Goal: Task Accomplishment & Management: Complete application form

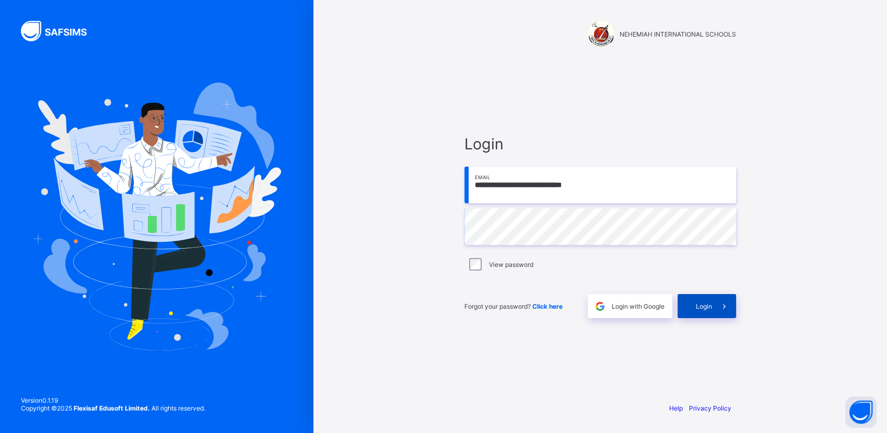
click at [706, 304] on span "Login" at bounding box center [703, 306] width 16 height 8
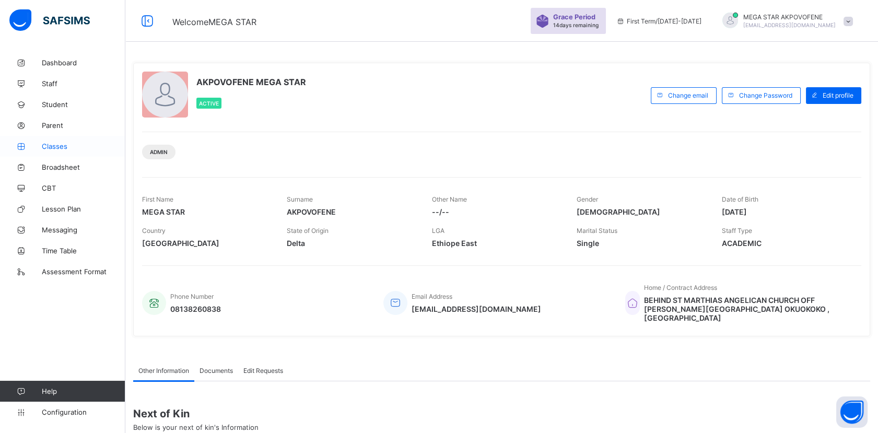
click at [61, 147] on span "Classes" at bounding box center [84, 146] width 84 height 8
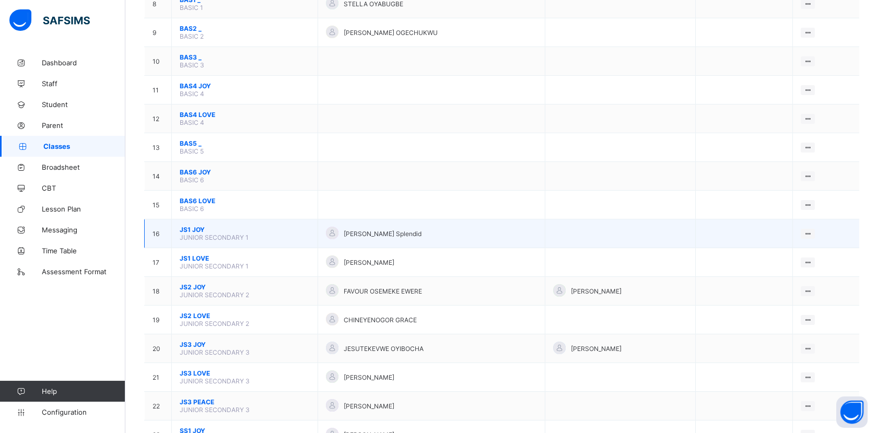
scroll to position [348, 0]
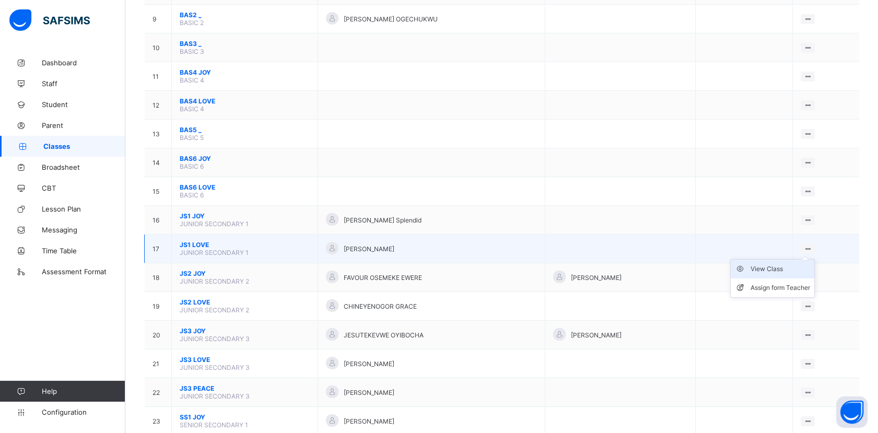
click at [796, 264] on div "View Class" at bounding box center [780, 269] width 60 height 10
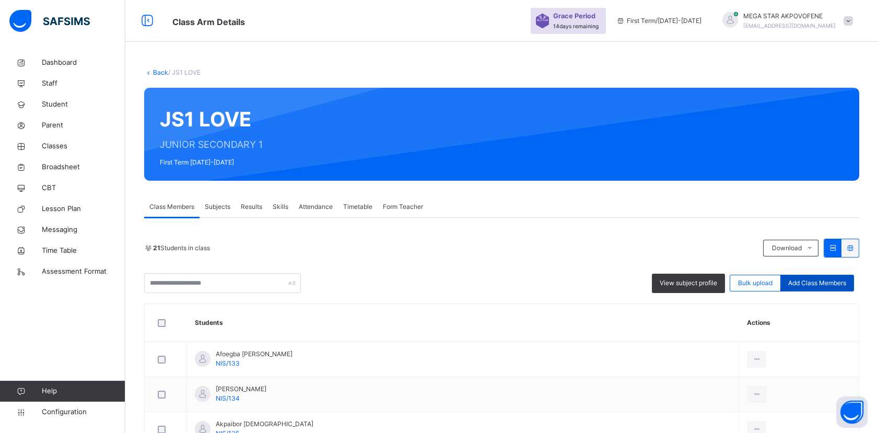
click at [835, 284] on span "Add Class Members" at bounding box center [817, 282] width 58 height 9
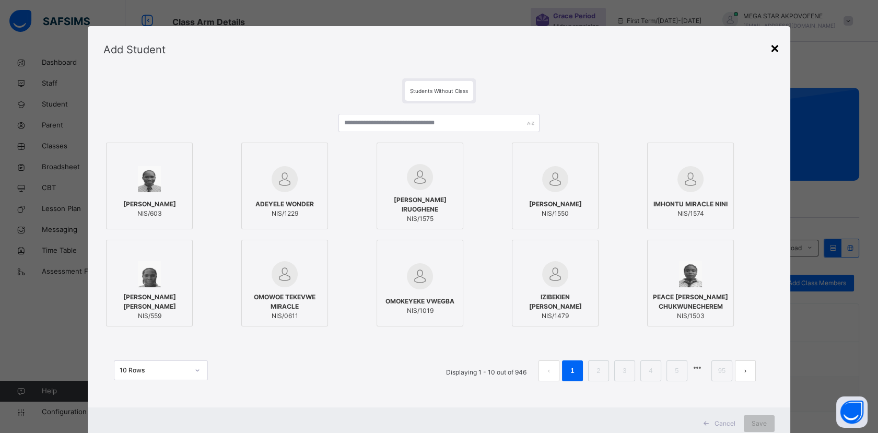
click at [777, 50] on div "×" at bounding box center [775, 48] width 10 height 22
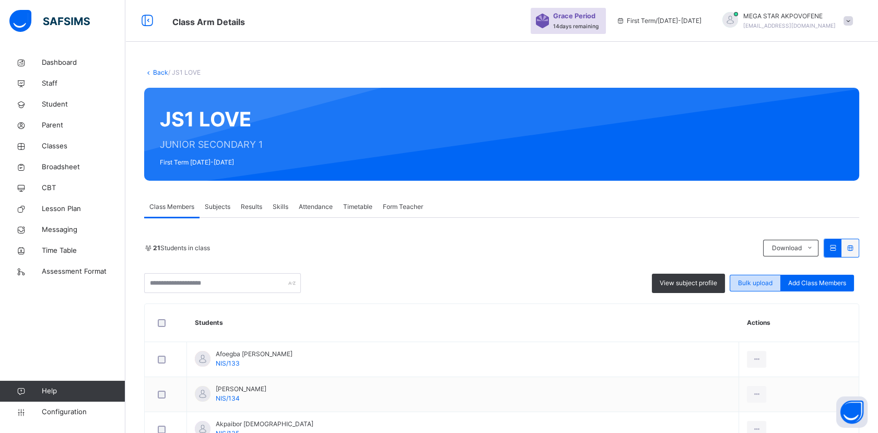
click at [762, 285] on span "Bulk upload" at bounding box center [755, 282] width 34 height 9
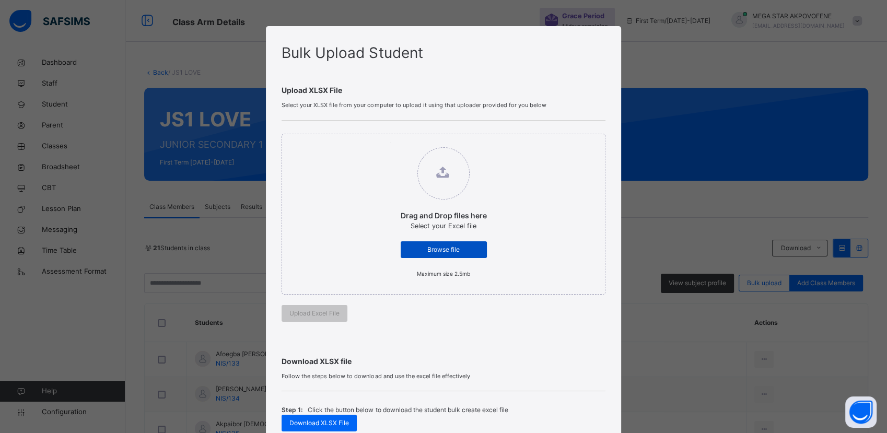
click at [449, 251] on span "Browse file" at bounding box center [443, 249] width 70 height 9
click at [390, 142] on input "Drag and Drop files here Select your Excel file Browse file Maximum size 2.5mb" at bounding box center [390, 142] width 0 height 0
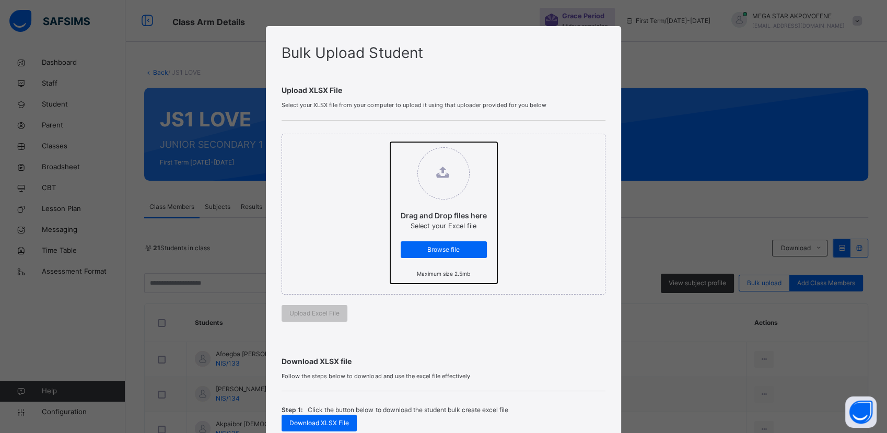
type input "**********"
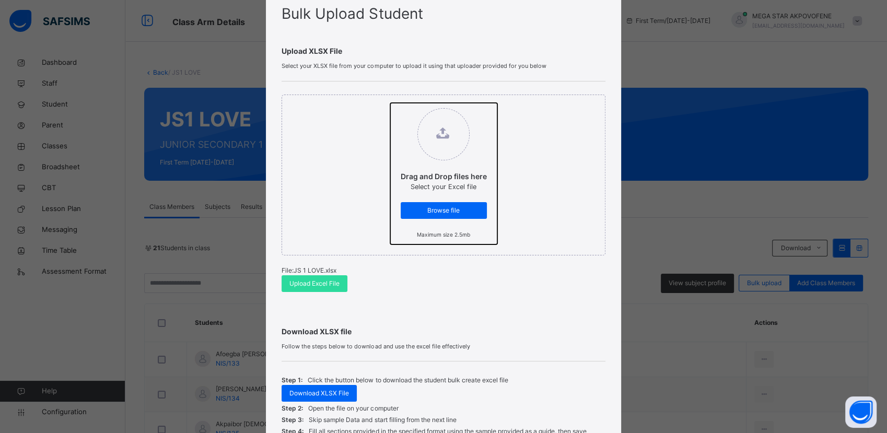
scroll to position [58, 0]
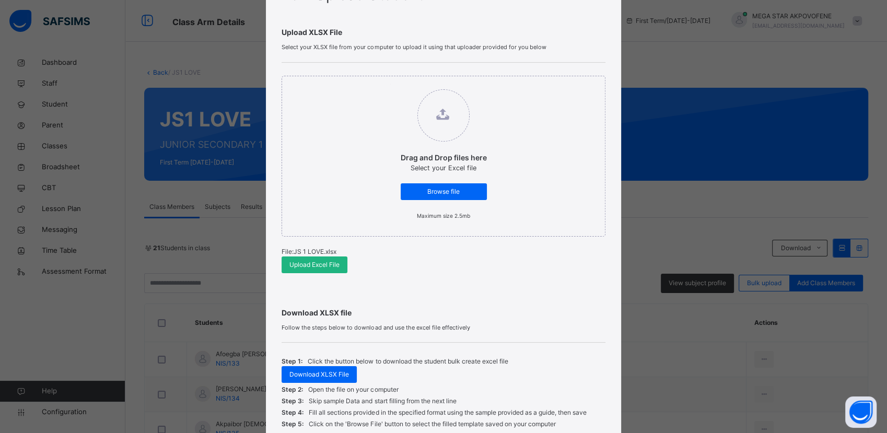
click at [315, 269] on span "Upload Excel File" at bounding box center [314, 264] width 50 height 9
click at [420, 192] on span "Browse file" at bounding box center [443, 191] width 70 height 9
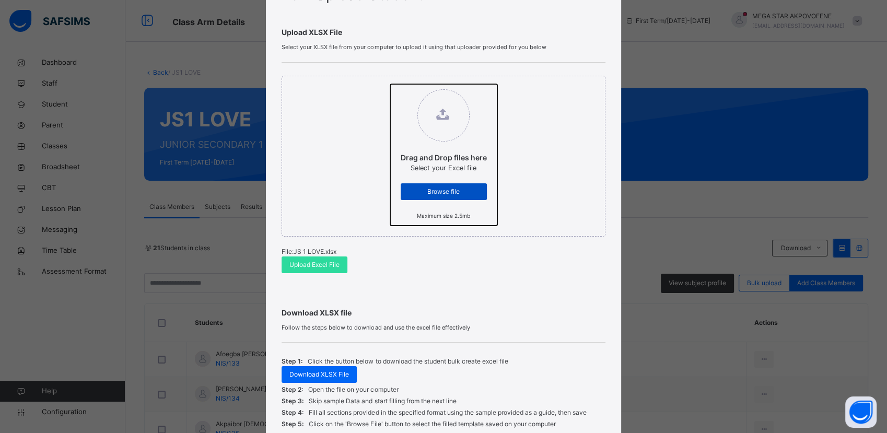
click at [390, 84] on input "Drag and Drop files here Select your Excel file Browse file Maximum size 2.5mb" at bounding box center [390, 84] width 0 height 0
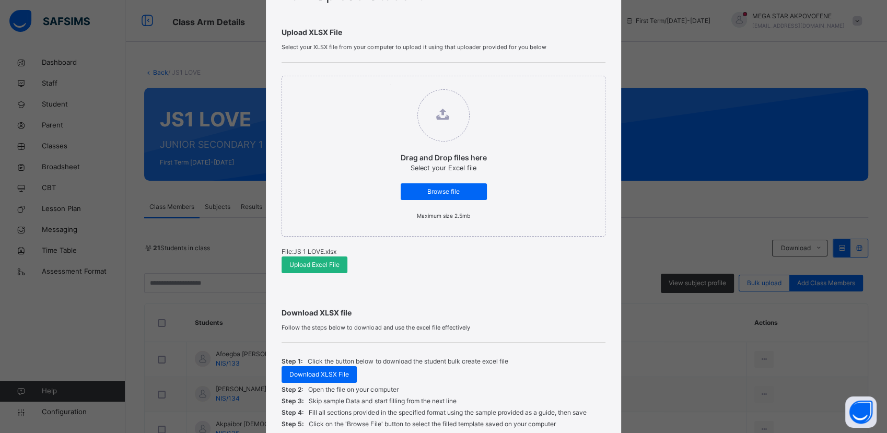
click at [302, 266] on span "Upload Excel File" at bounding box center [314, 264] width 50 height 9
click at [414, 190] on span "Browse file" at bounding box center [443, 191] width 70 height 9
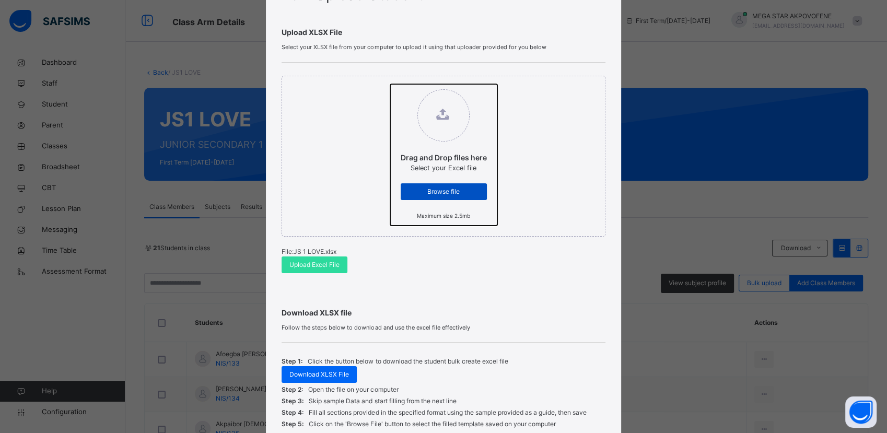
click at [390, 84] on input "Drag and Drop files here Select your Excel file Browse file Maximum size 2.5mb" at bounding box center [390, 84] width 0 height 0
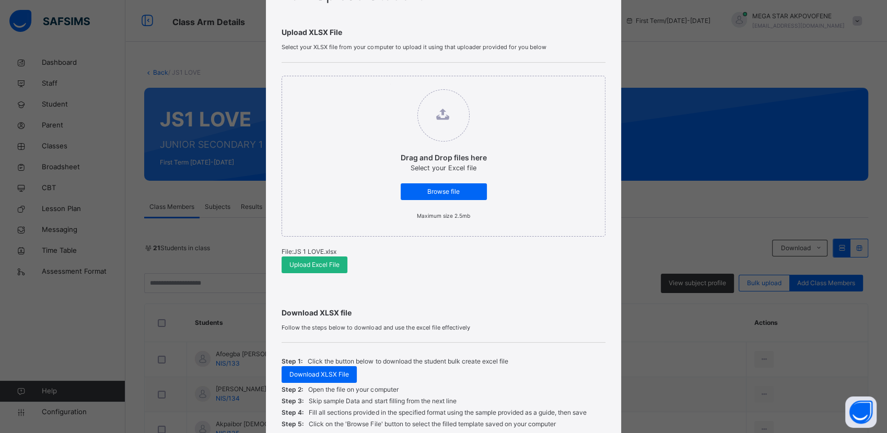
click at [309, 264] on span "Upload Excel File" at bounding box center [314, 264] width 50 height 9
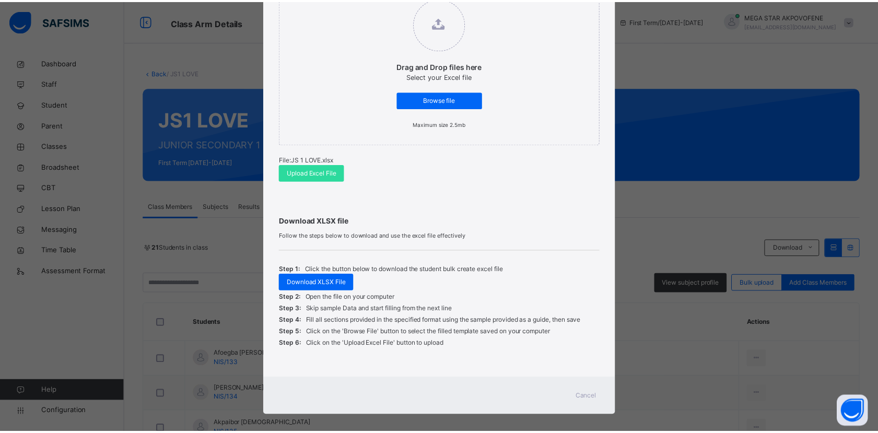
scroll to position [158, 0]
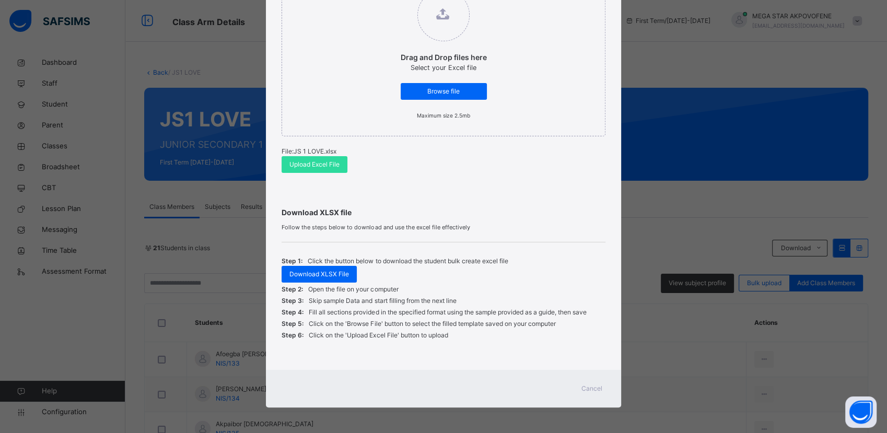
click at [594, 384] on span "Cancel" at bounding box center [591, 388] width 21 height 9
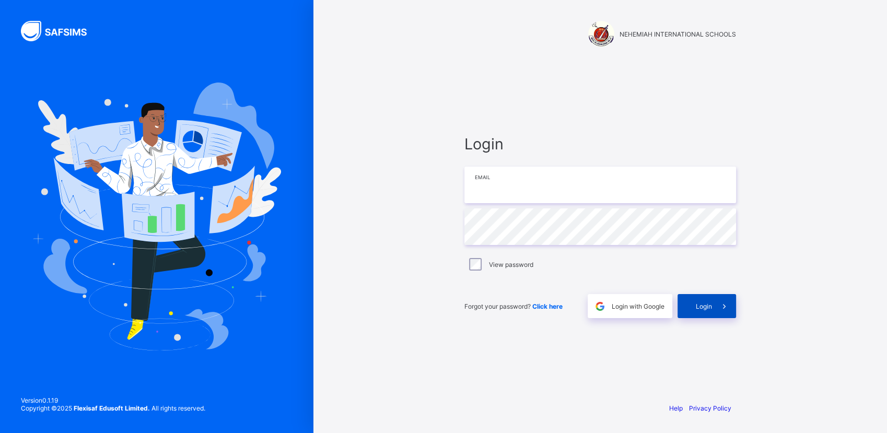
type input "**********"
click at [702, 308] on span "Login" at bounding box center [703, 306] width 16 height 8
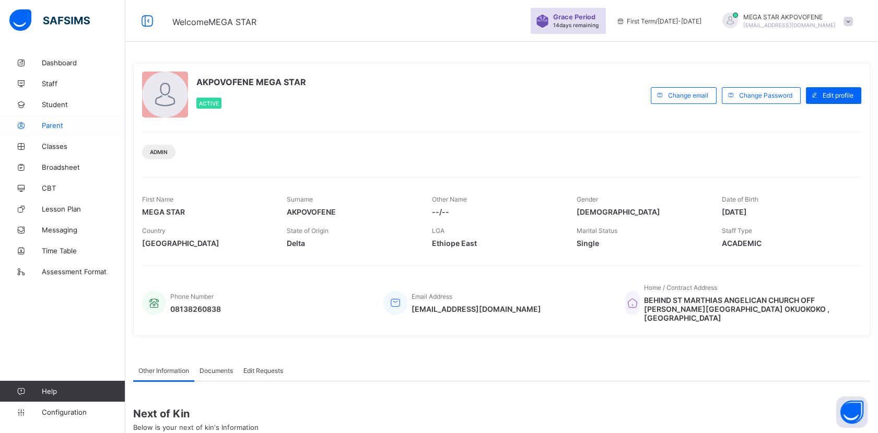
click at [65, 127] on span "Parent" at bounding box center [84, 125] width 84 height 8
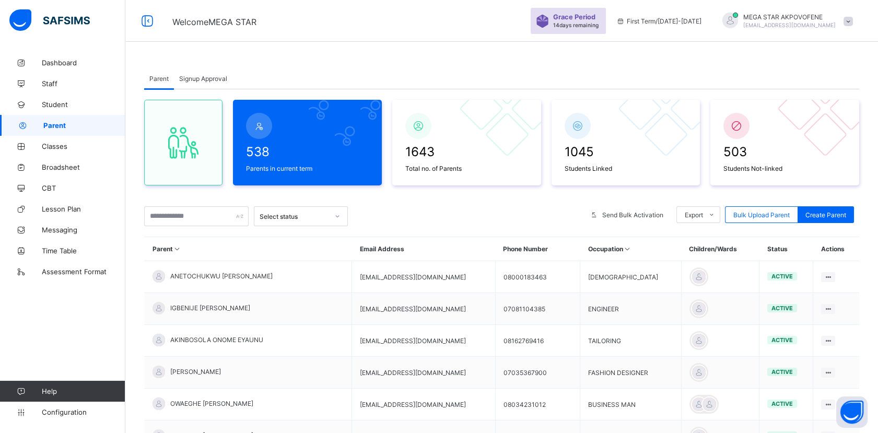
click at [198, 76] on span "Signup Approval" at bounding box center [203, 79] width 48 height 8
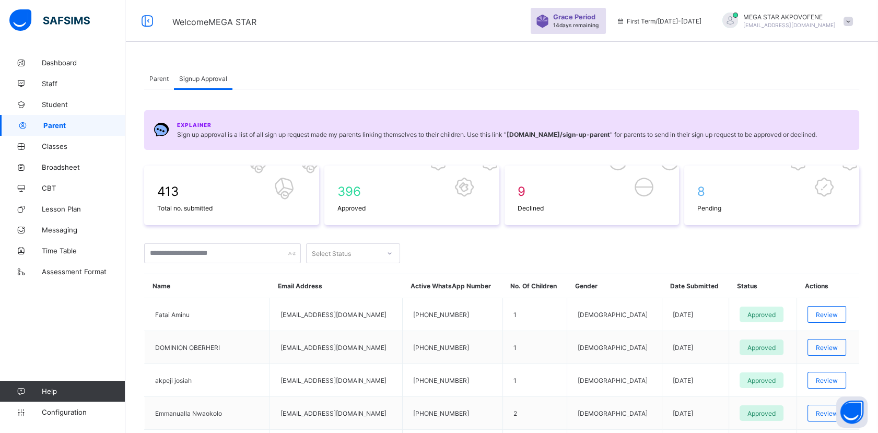
click at [159, 77] on span "Parent" at bounding box center [158, 79] width 19 height 8
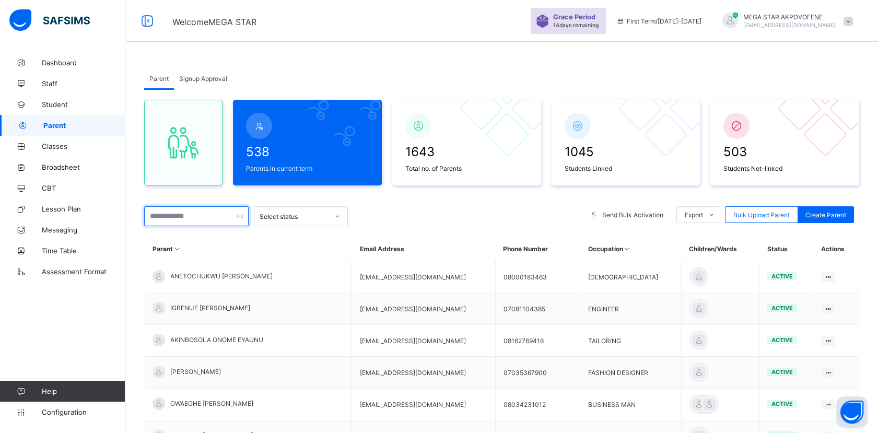
click at [184, 213] on input "text" at bounding box center [196, 216] width 104 height 20
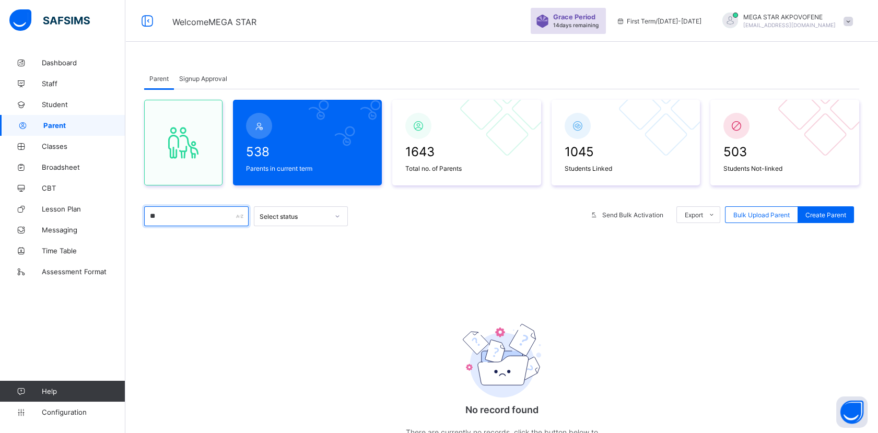
type input "*"
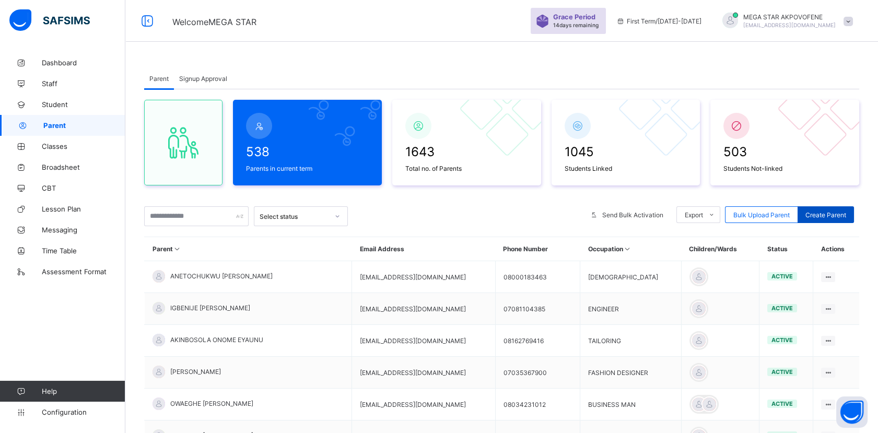
click at [829, 217] on span "Create Parent" at bounding box center [825, 215] width 41 height 8
select select "**"
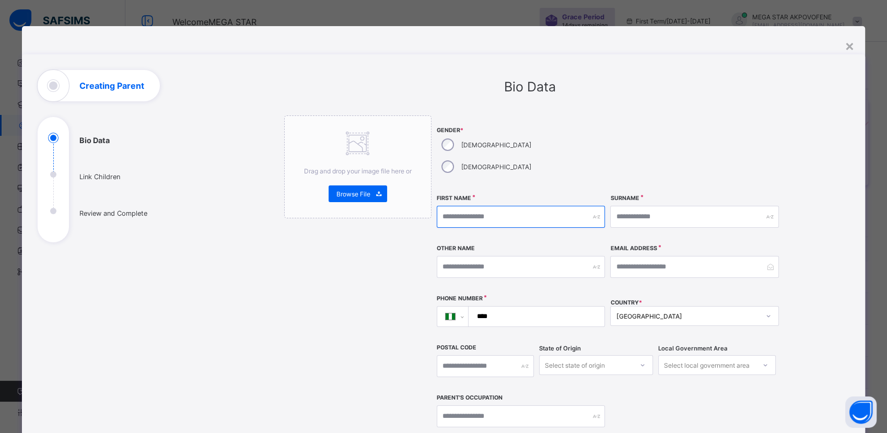
click at [497, 206] on input "text" at bounding box center [520, 217] width 168 height 22
type input "*********"
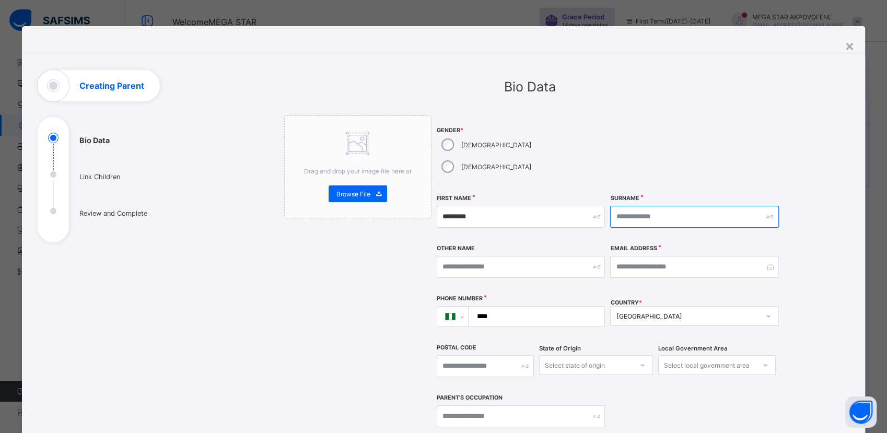
click at [687, 206] on input "text" at bounding box center [694, 217] width 168 height 22
type input "******"
click at [527, 256] on input "text" at bounding box center [520, 267] width 168 height 22
paste input "****"
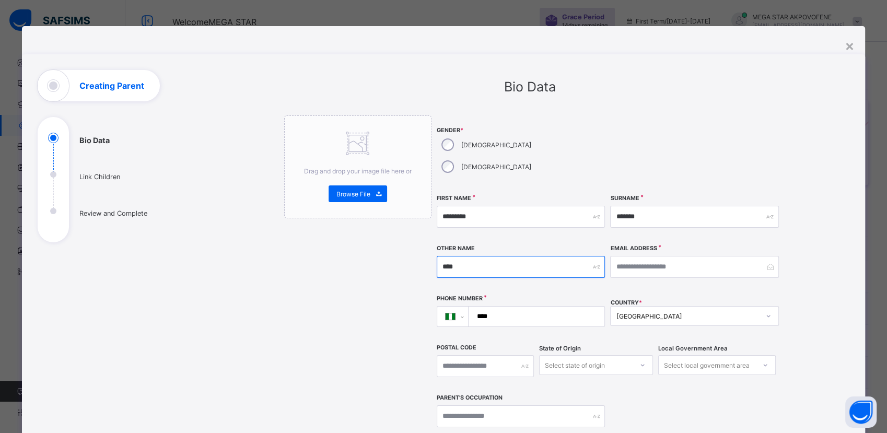
type input "****"
click at [668, 256] on input "email" at bounding box center [694, 267] width 168 height 22
type input "**********"
click at [508, 306] on input "****" at bounding box center [534, 316] width 128 height 20
type input "**********"
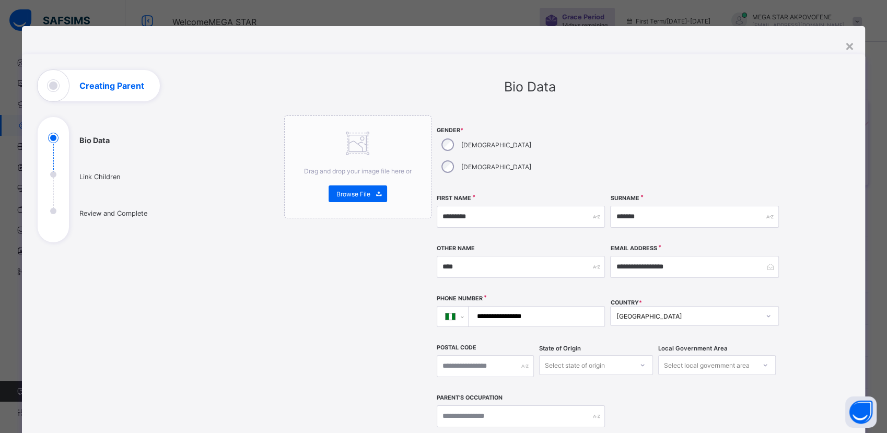
click at [654, 306] on div "Nigeria" at bounding box center [694, 316] width 168 height 20
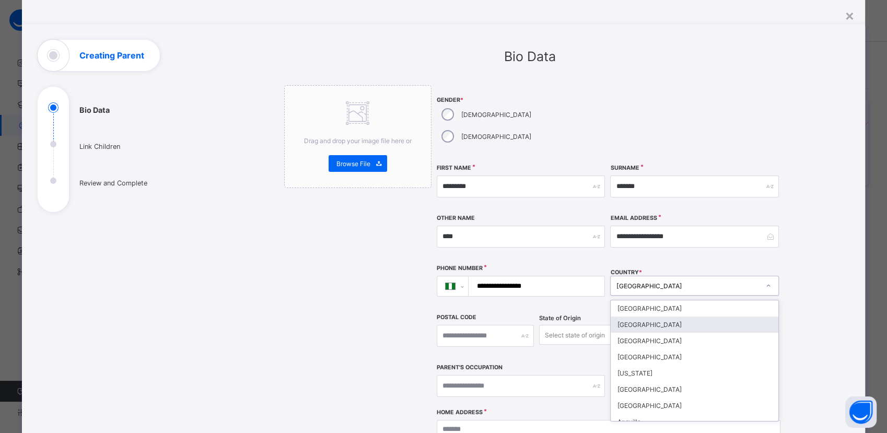
scroll to position [37, 0]
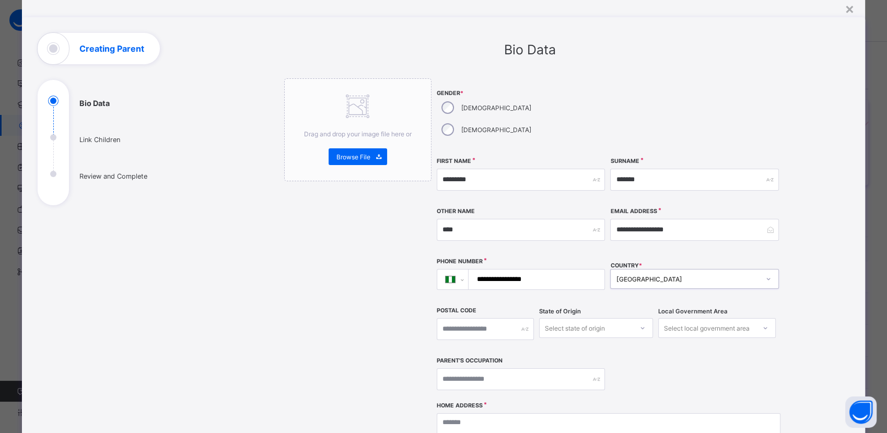
click at [654, 275] on div "Nigeria" at bounding box center [687, 279] width 143 height 8
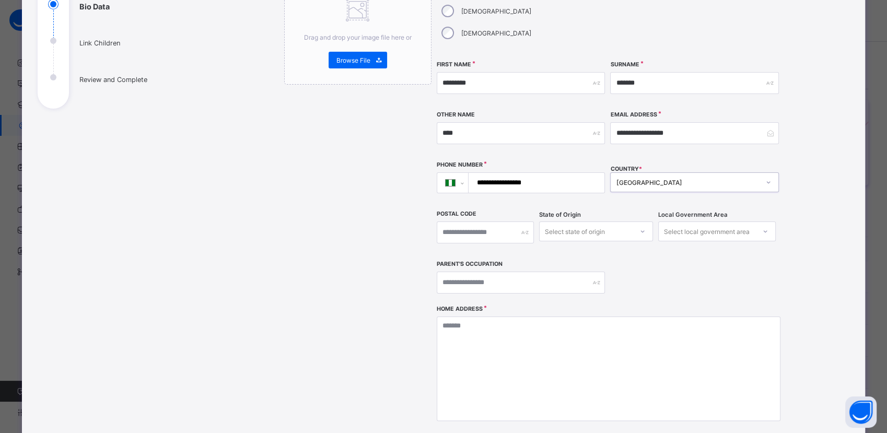
scroll to position [153, 0]
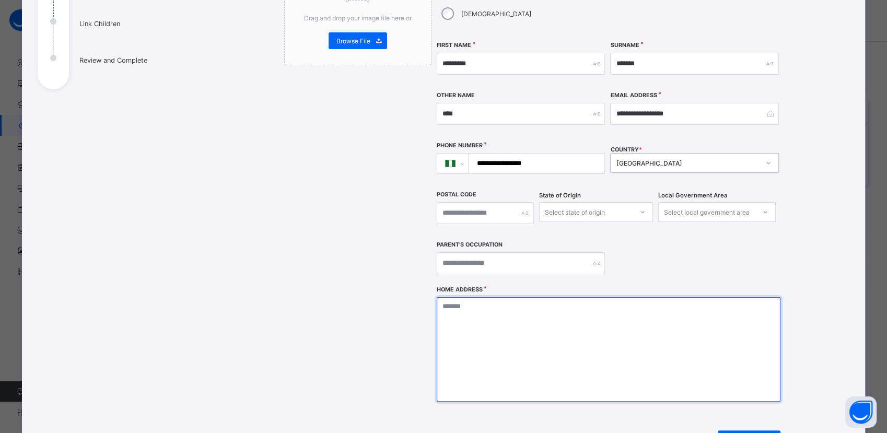
click at [494, 310] on textarea at bounding box center [608, 349] width 344 height 104
type textarea "*"
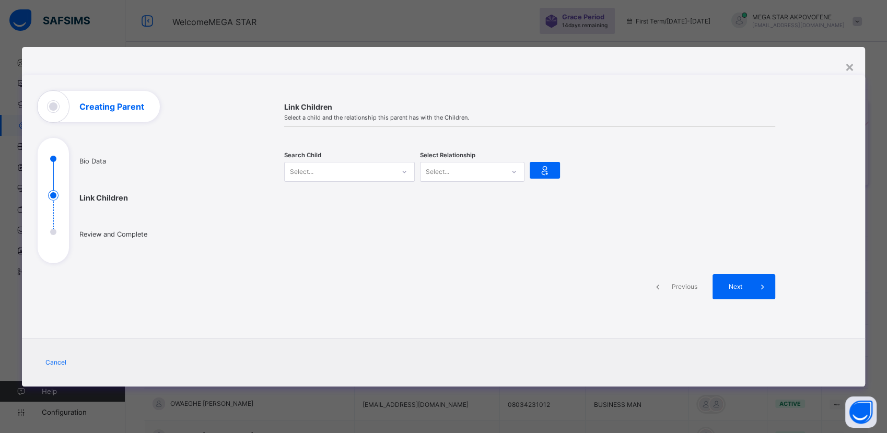
drag, startPoint x: 370, startPoint y: 169, endPoint x: 355, endPoint y: 173, distance: 15.7
click at [370, 169] on div "Select..." at bounding box center [340, 171] width 110 height 15
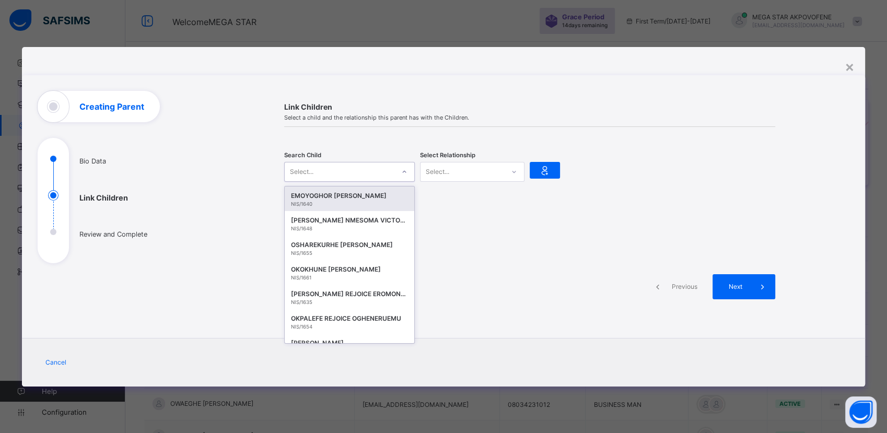
click at [355, 170] on div "Select..." at bounding box center [340, 171] width 110 height 15
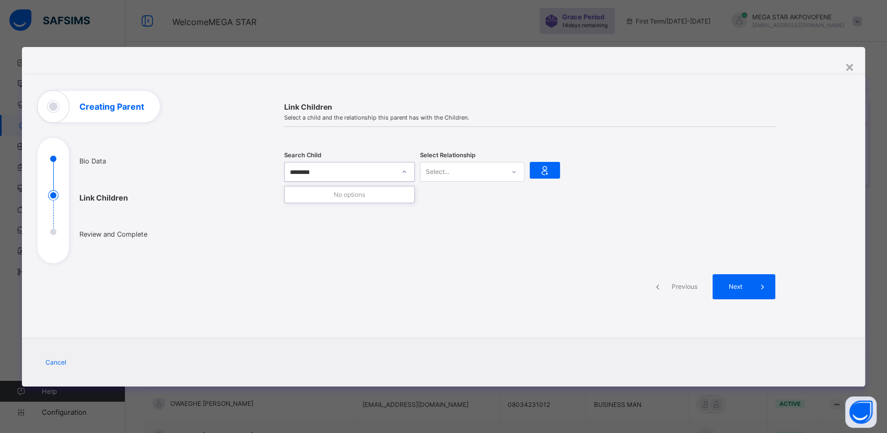
type input "*********"
click at [406, 172] on icon at bounding box center [404, 172] width 6 height 10
click at [375, 173] on div "Select..." at bounding box center [340, 171] width 110 height 15
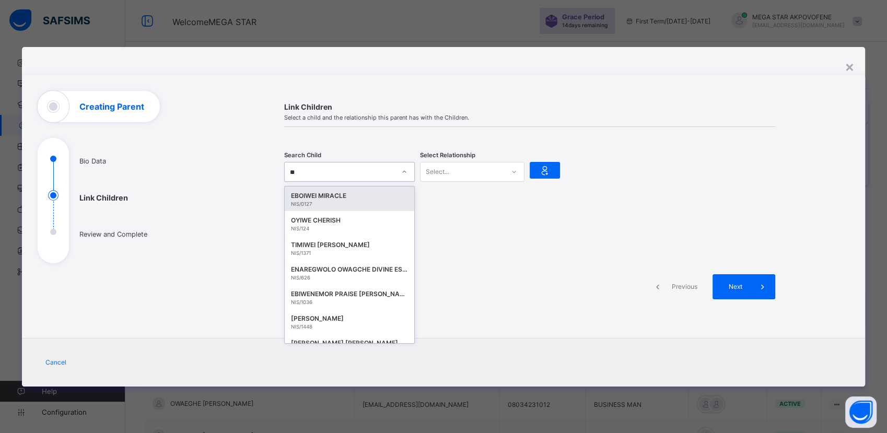
type input "***"
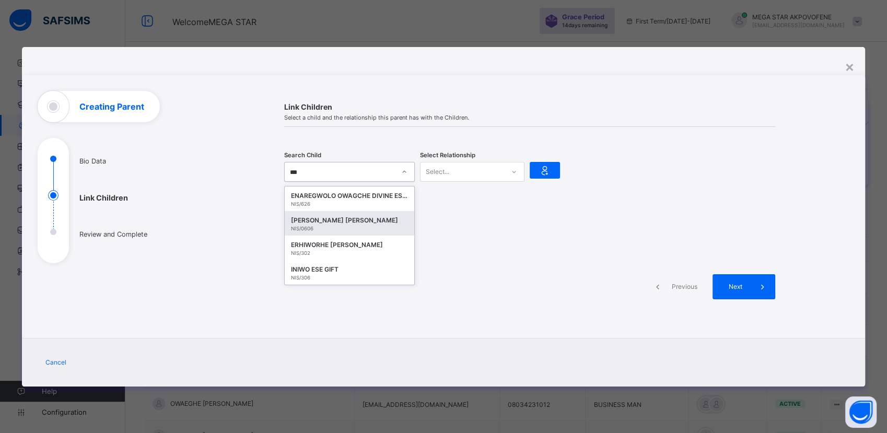
click at [361, 226] on div "NIS/0606" at bounding box center [349, 229] width 117 height 6
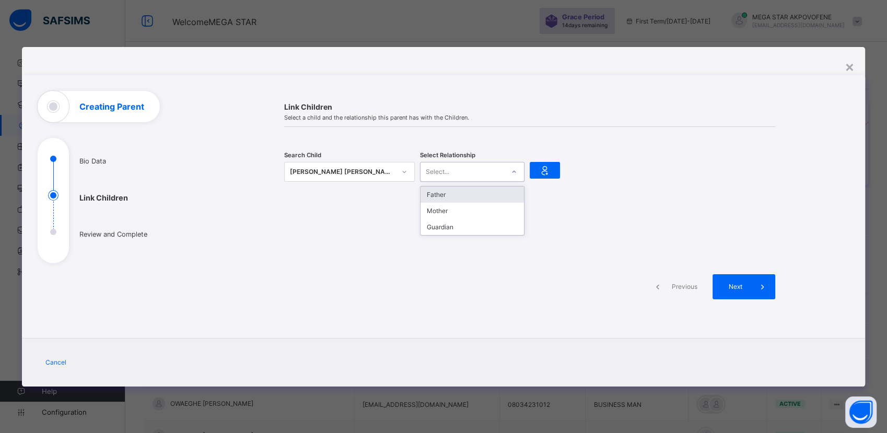
click at [493, 175] on div "Select..." at bounding box center [462, 171] width 84 height 15
click at [439, 214] on div "Mother" at bounding box center [471, 211] width 103 height 16
click at [550, 171] on icon at bounding box center [544, 170] width 15 height 13
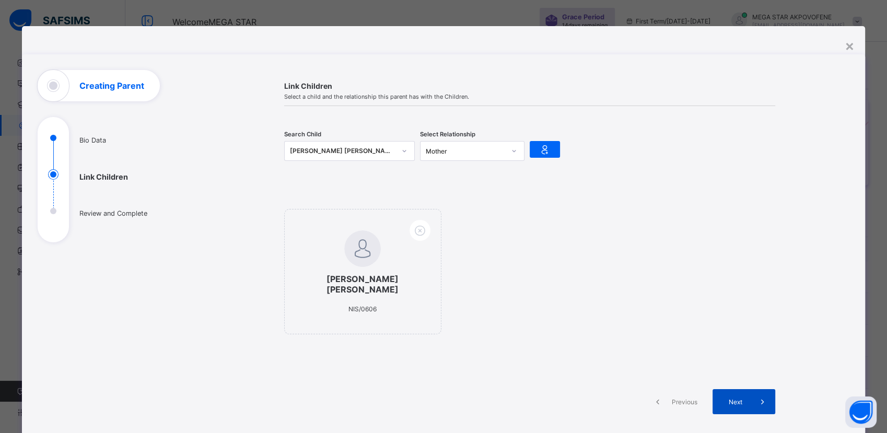
click at [732, 398] on span "Next" at bounding box center [735, 402] width 30 height 8
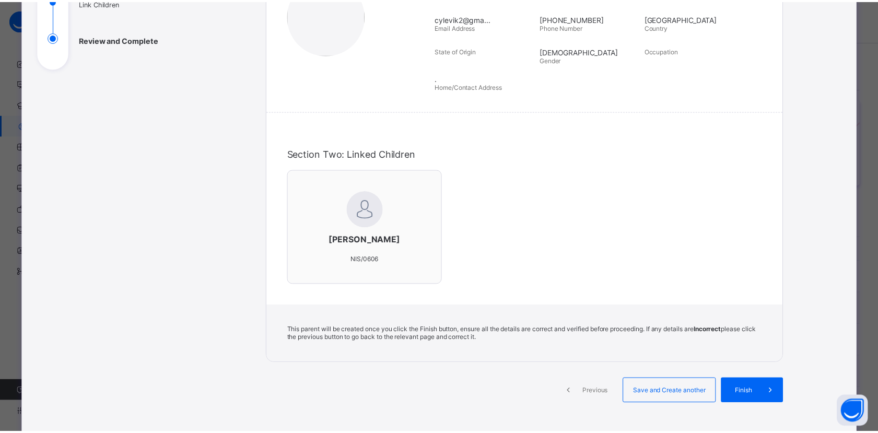
scroll to position [232, 0]
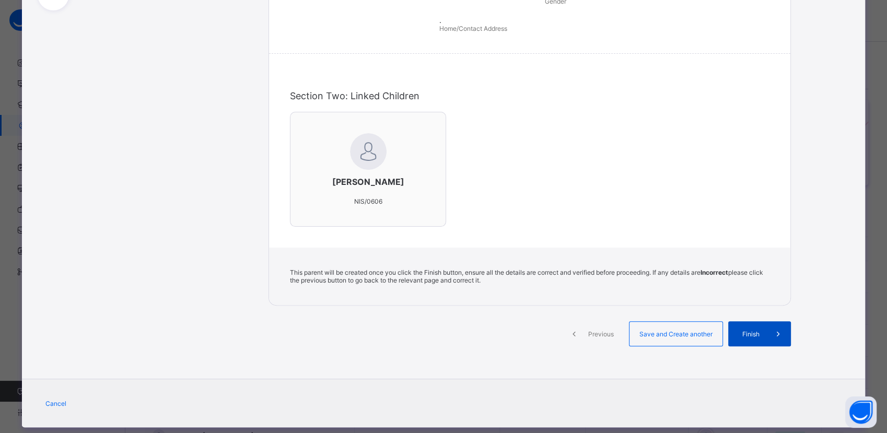
click at [748, 332] on span "Finish" at bounding box center [751, 334] width 30 height 8
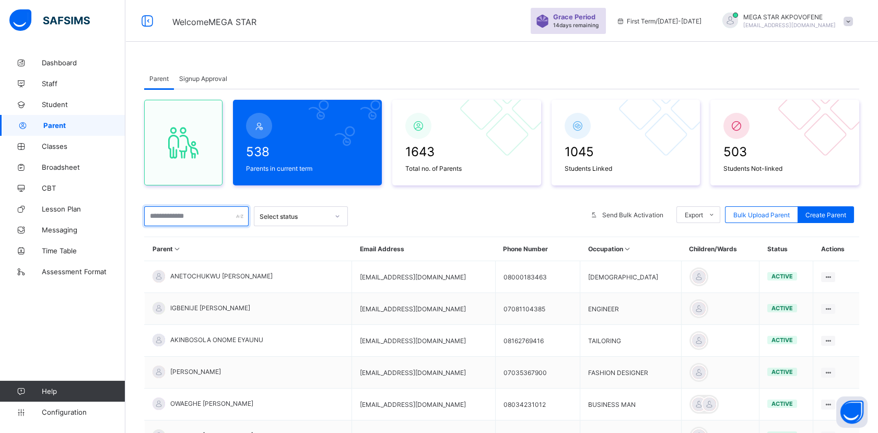
click at [164, 218] on input "text" at bounding box center [196, 216] width 104 height 20
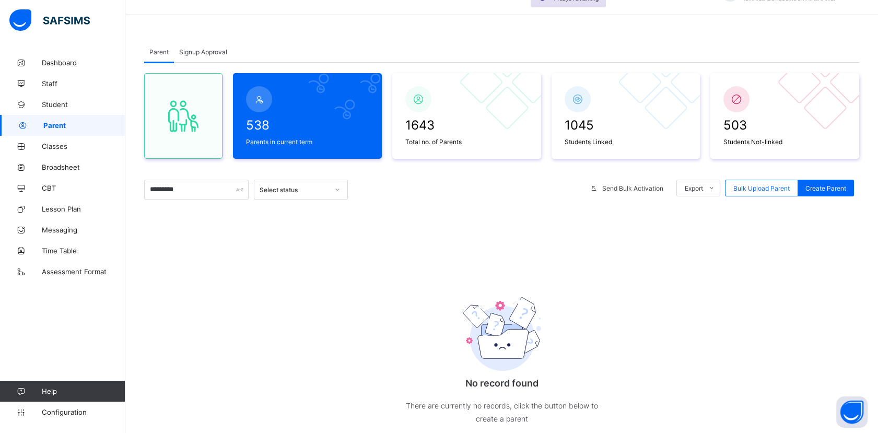
scroll to position [18, 0]
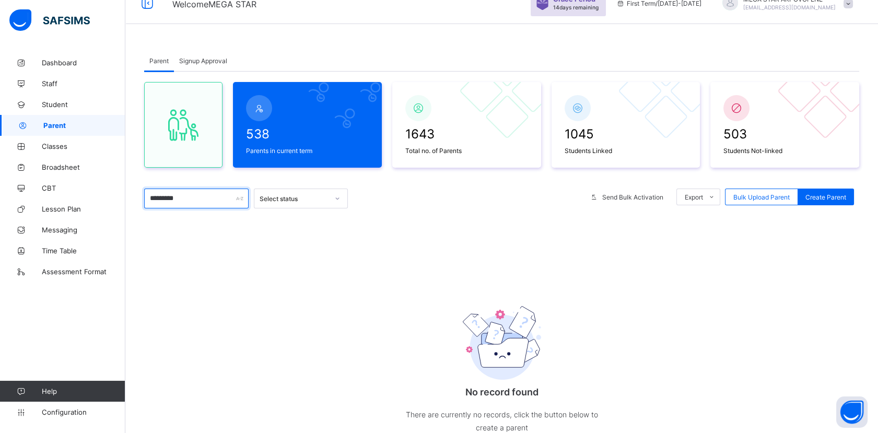
drag, startPoint x: 192, startPoint y: 198, endPoint x: 134, endPoint y: 199, distance: 58.5
click at [134, 199] on div "Parent Signup Approval Parent Signup Approval 538 Parents in current term 1643 …" at bounding box center [501, 265] width 752 height 463
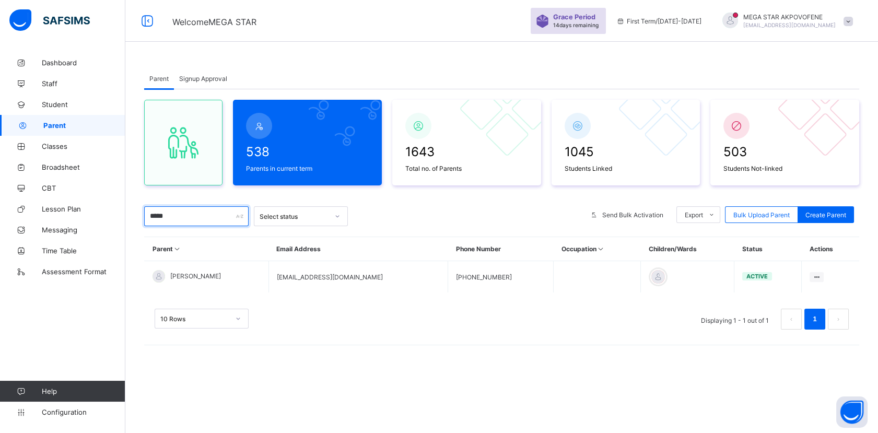
scroll to position [0, 0]
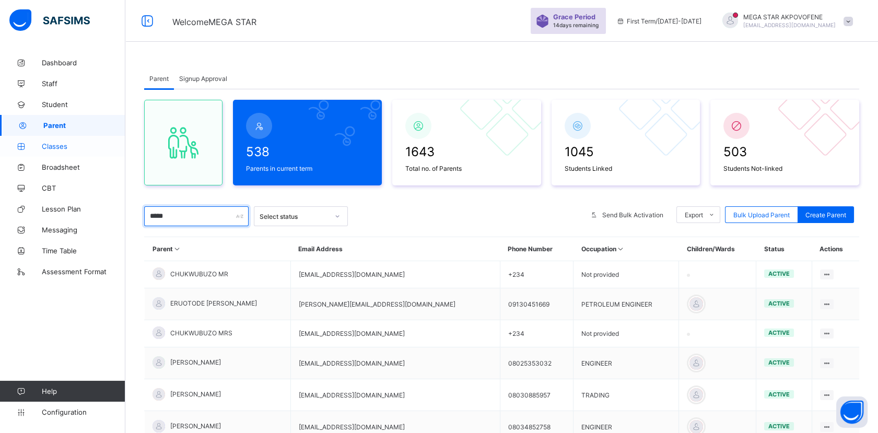
type input "*****"
click at [67, 146] on span "Classes" at bounding box center [84, 146] width 84 height 8
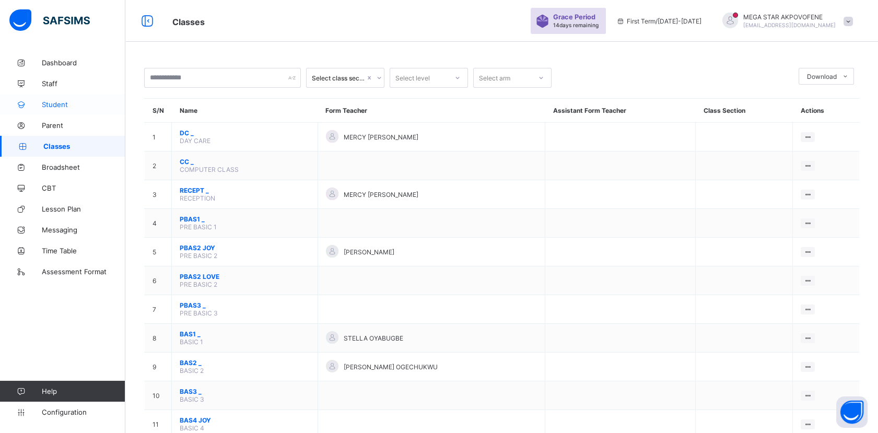
click at [58, 105] on span "Student" at bounding box center [84, 104] width 84 height 8
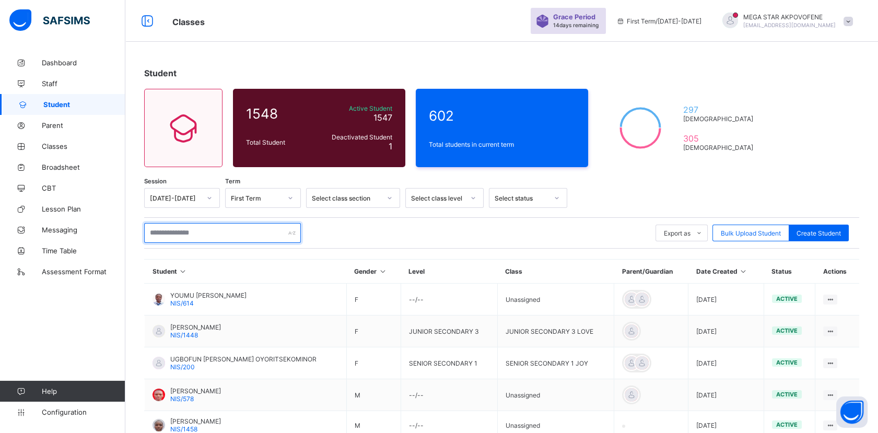
click at [194, 233] on input "text" at bounding box center [222, 233] width 157 height 20
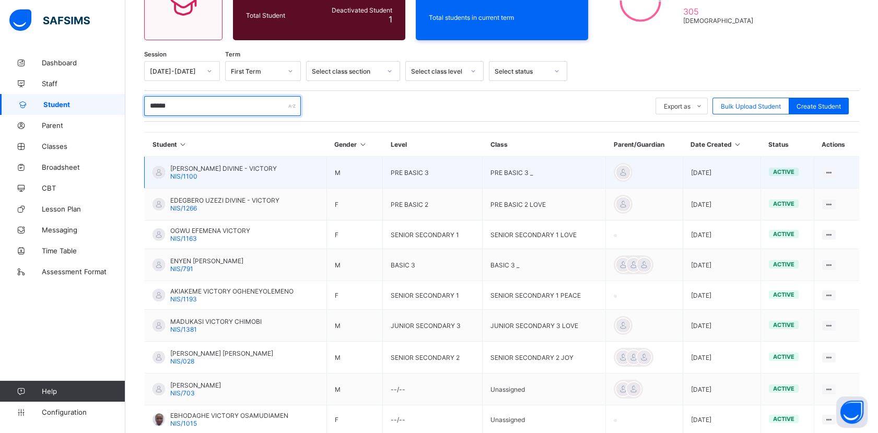
scroll to position [44, 0]
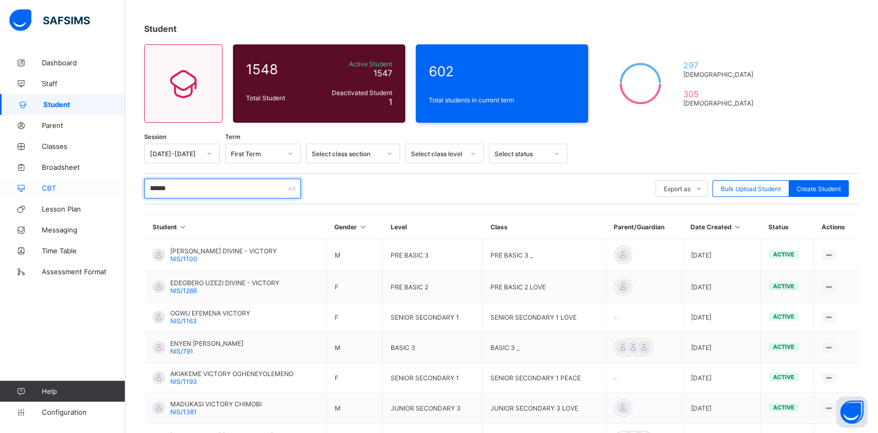
drag, startPoint x: 172, startPoint y: 189, endPoint x: 115, endPoint y: 184, distance: 57.1
click at [115, 184] on div "Classes Grace Period 14 days remaining First Term / 2025-2026 MEGA STAR AKPOVOF…" at bounding box center [439, 283] width 878 height 655
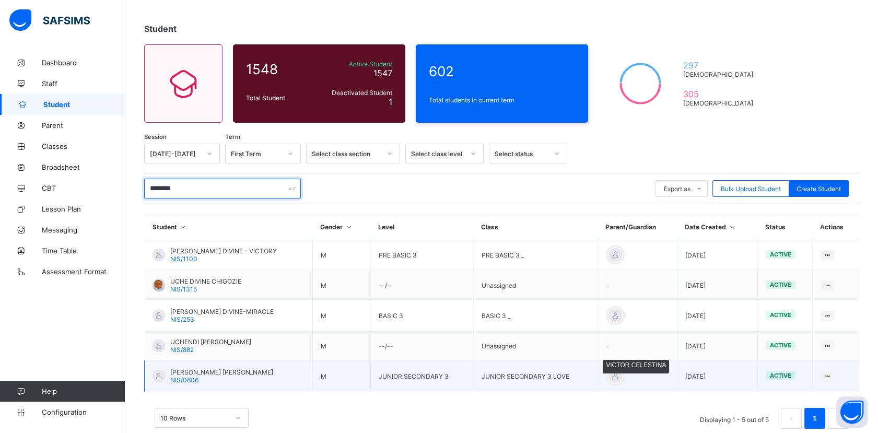
type input "********"
click at [612, 372] on div at bounding box center [615, 376] width 16 height 16
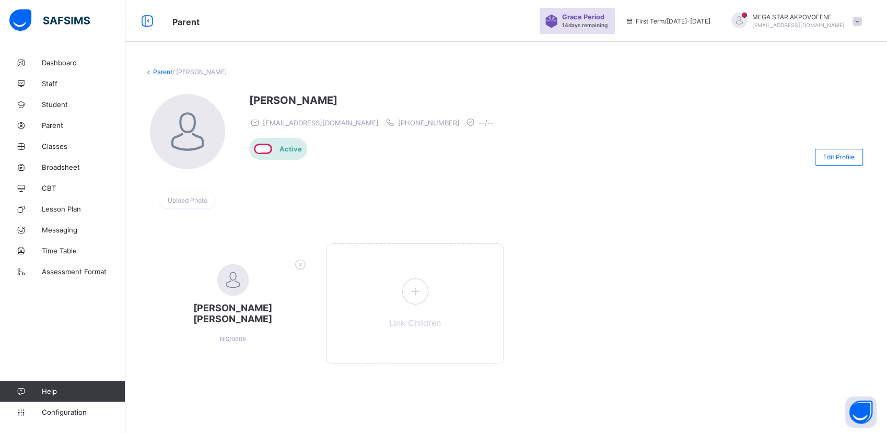
click at [159, 71] on link "Parent" at bounding box center [162, 72] width 19 height 8
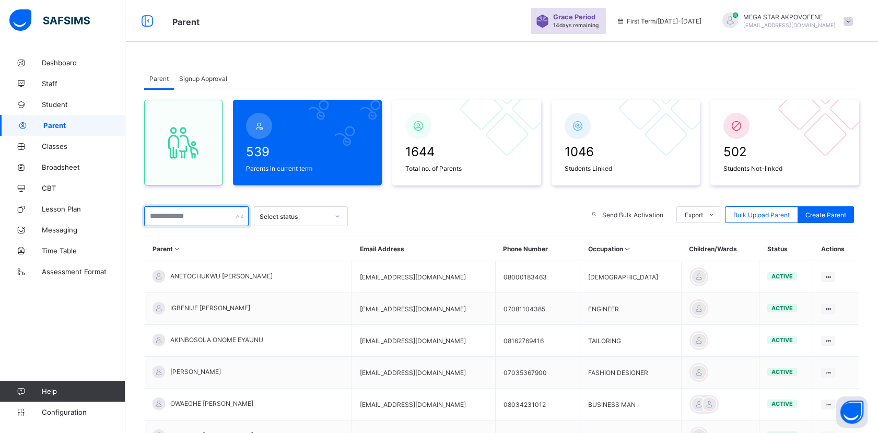
click at [184, 219] on input "text" at bounding box center [196, 216] width 104 height 20
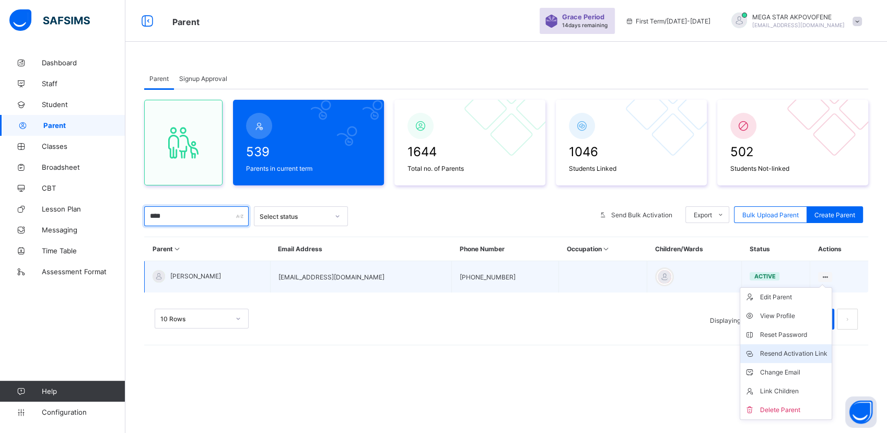
type input "****"
click at [806, 356] on div "Resend Activation Link" at bounding box center [793, 353] width 67 height 10
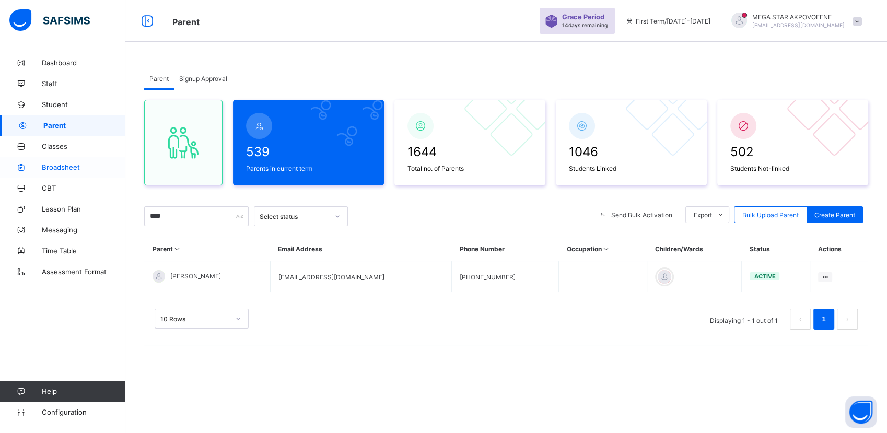
click at [67, 169] on span "Broadsheet" at bounding box center [84, 167] width 84 height 8
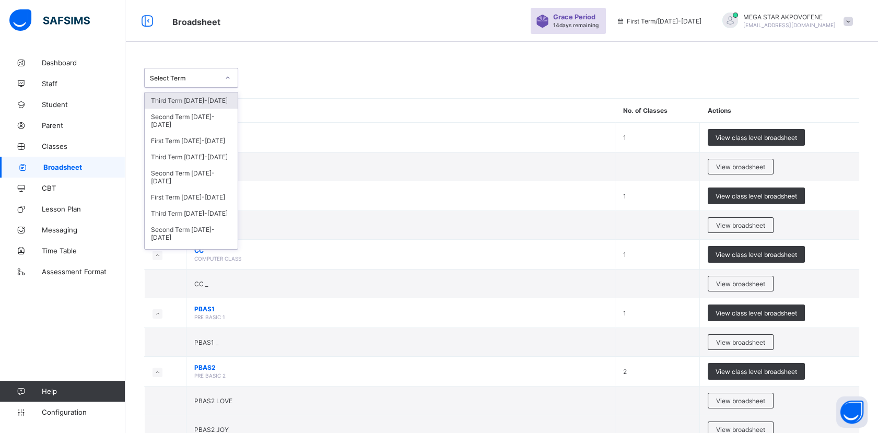
click at [228, 81] on icon at bounding box center [228, 78] width 6 height 10
click at [202, 157] on div "Third Term 2024-2025" at bounding box center [191, 157] width 93 height 16
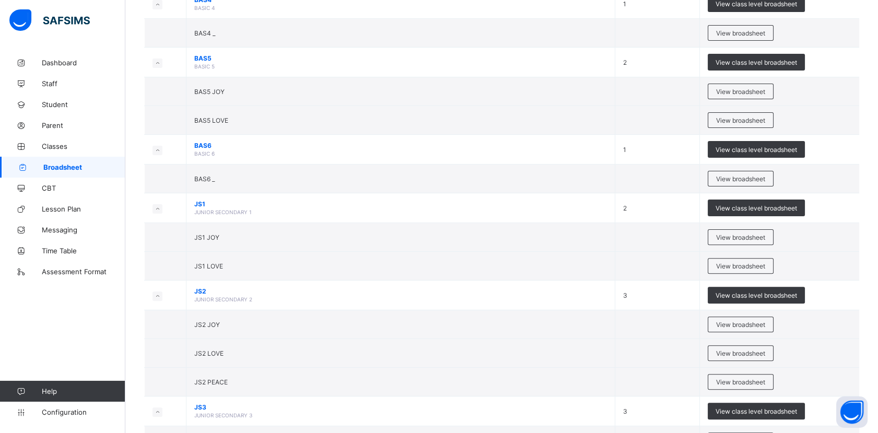
scroll to position [812, 0]
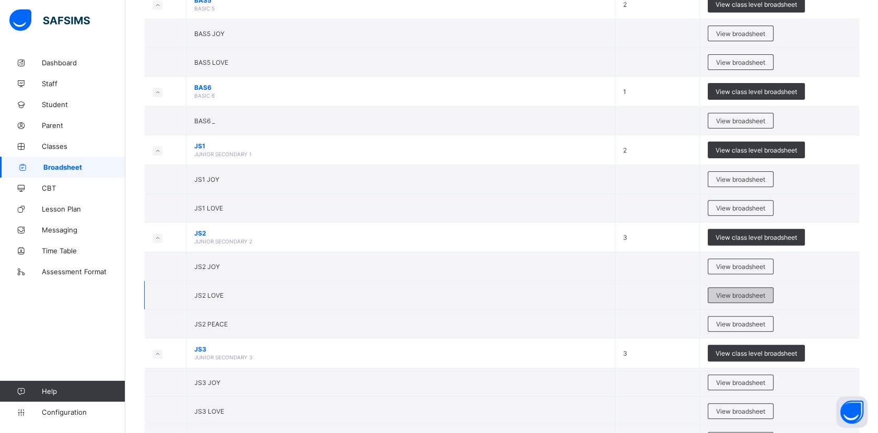
click at [765, 296] on span "View broadsheet" at bounding box center [740, 295] width 49 height 8
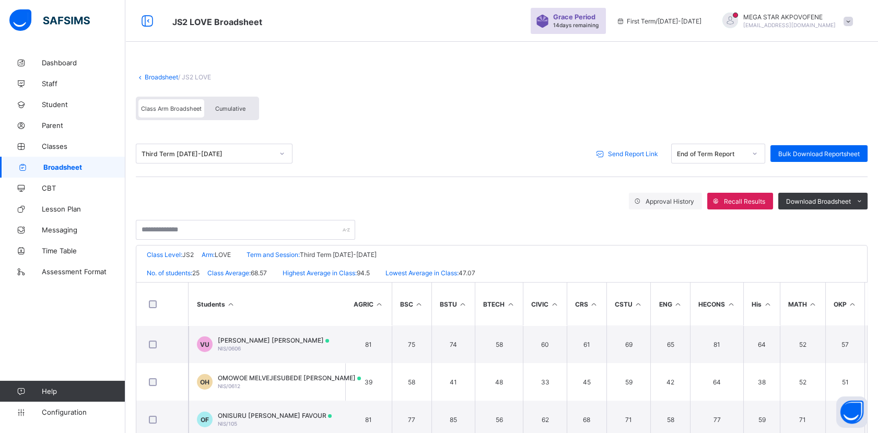
click at [634, 147] on div "Send Report Link" at bounding box center [628, 153] width 75 height 17
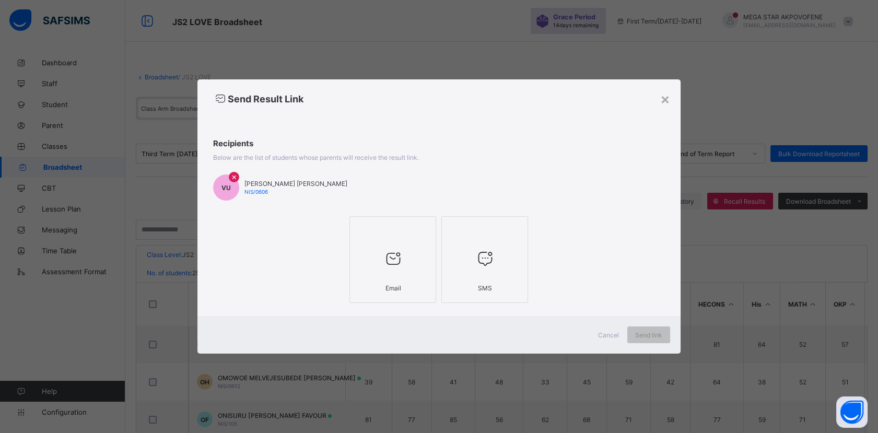
click at [380, 236] on div at bounding box center [392, 230] width 75 height 16
click at [645, 334] on span "Send link" at bounding box center [655, 335] width 27 height 8
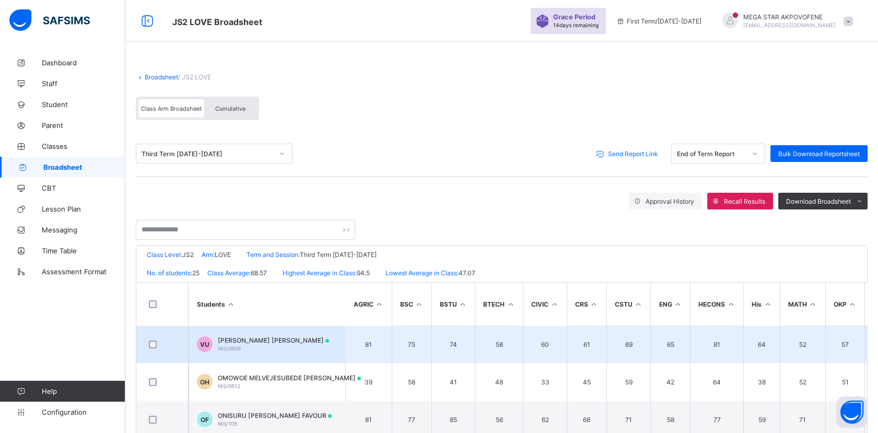
click at [230, 340] on span "VICTOR-IWOK MFON UCHE" at bounding box center [273, 340] width 111 height 8
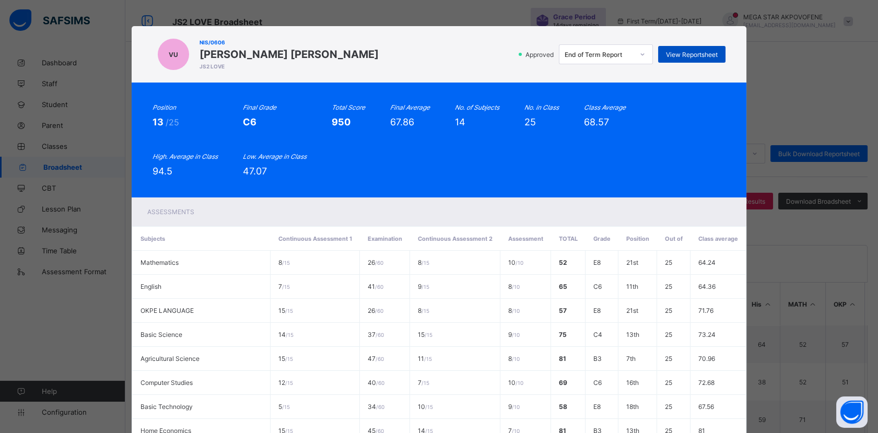
click at [689, 56] on span "View Reportsheet" at bounding box center [692, 55] width 52 height 8
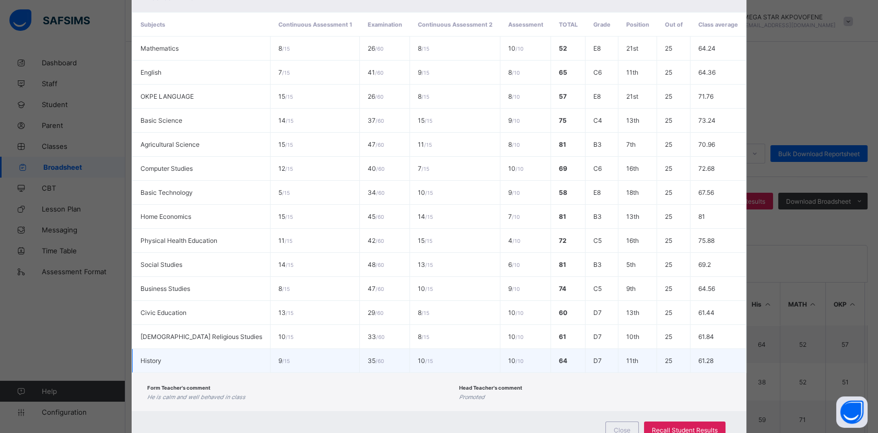
scroll to position [249, 0]
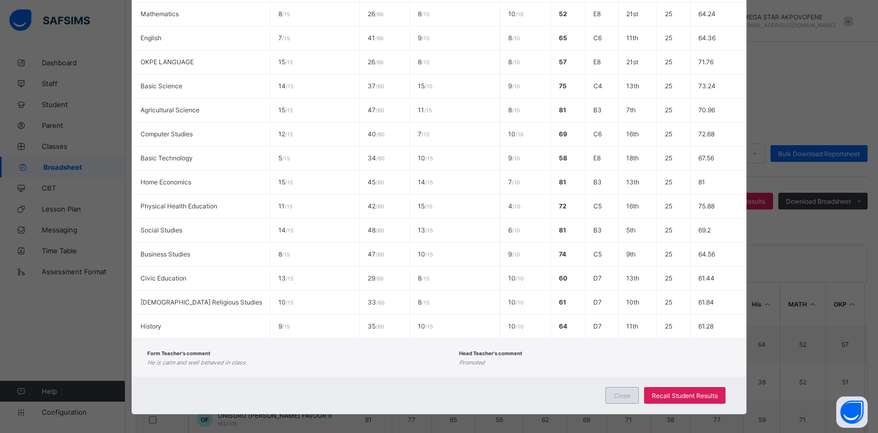
click at [626, 392] on span "Close" at bounding box center [621, 396] width 17 height 8
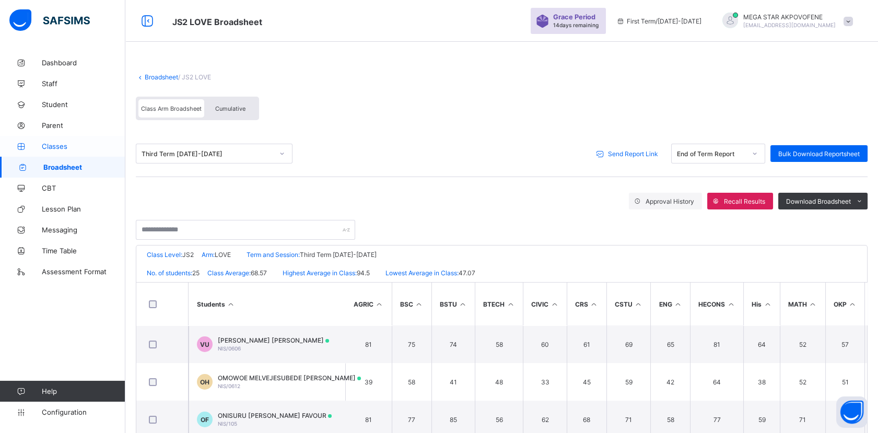
click at [57, 146] on span "Classes" at bounding box center [84, 146] width 84 height 8
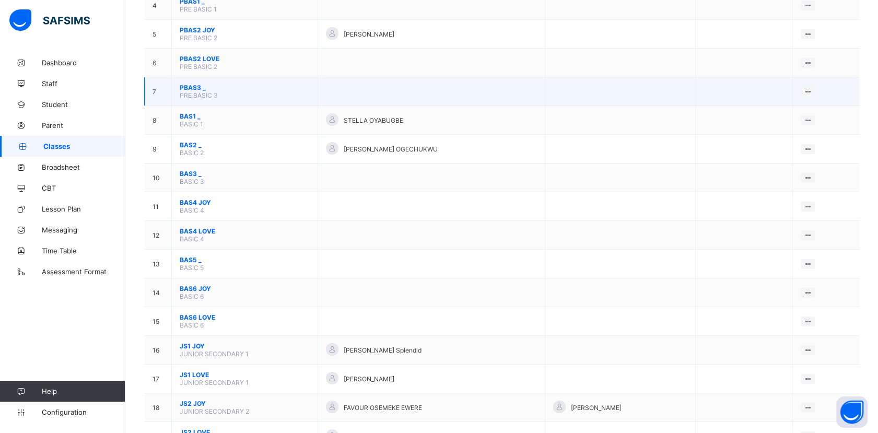
scroll to position [232, 0]
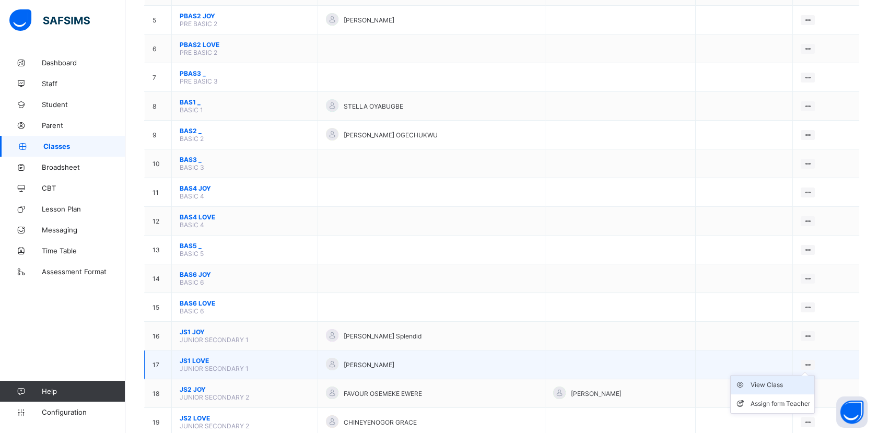
click at [799, 380] on div "View Class" at bounding box center [780, 385] width 60 height 10
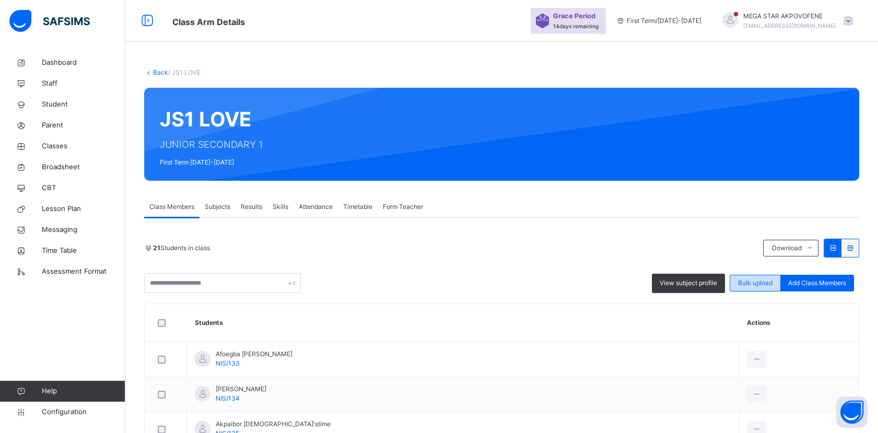
click at [766, 286] on span "Bulk upload" at bounding box center [755, 282] width 34 height 9
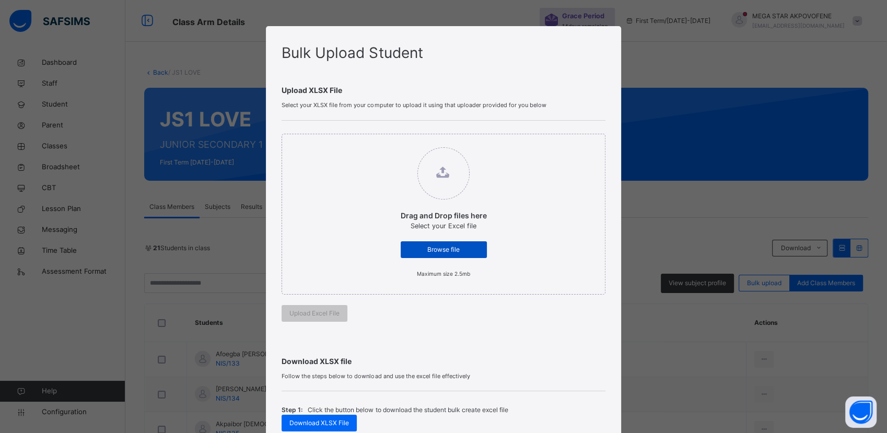
click at [465, 251] on span "Browse file" at bounding box center [443, 249] width 70 height 9
click at [390, 142] on input "Drag and Drop files here Select your Excel file Browse file Maximum size 2.5mb" at bounding box center [390, 142] width 0 height 0
type input "**********"
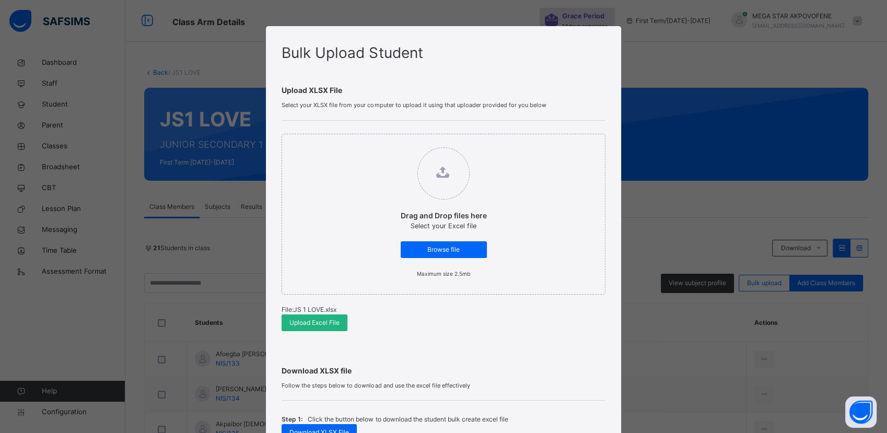
click at [305, 325] on span "Upload Excel File" at bounding box center [314, 322] width 50 height 9
click at [456, 246] on span "Browse file" at bounding box center [443, 249] width 70 height 9
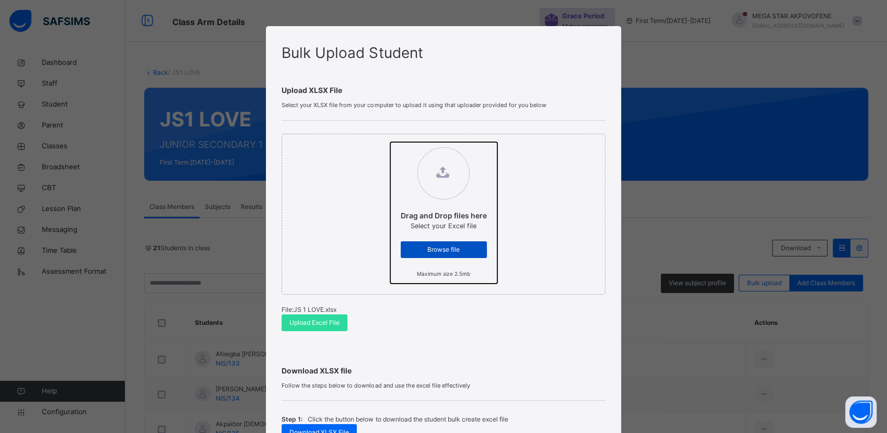
click at [390, 142] on input "Drag and Drop files here Select your Excel file Browse file Maximum size 2.5mb" at bounding box center [390, 142] width 0 height 0
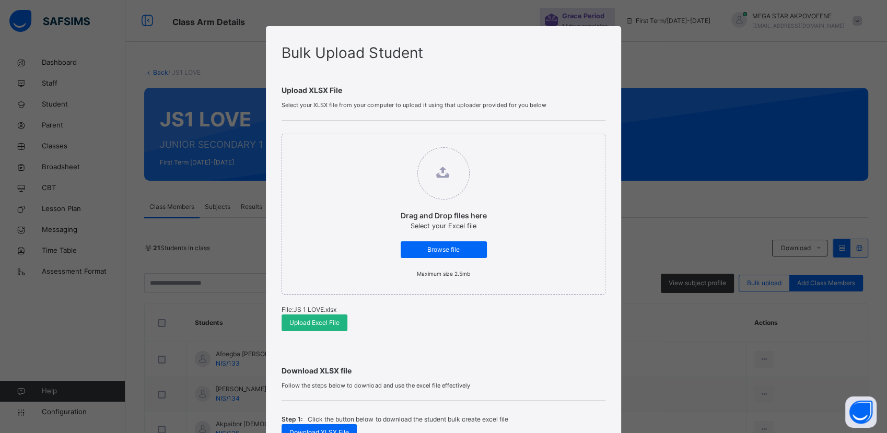
click at [316, 325] on span "Upload Excel File" at bounding box center [314, 322] width 50 height 9
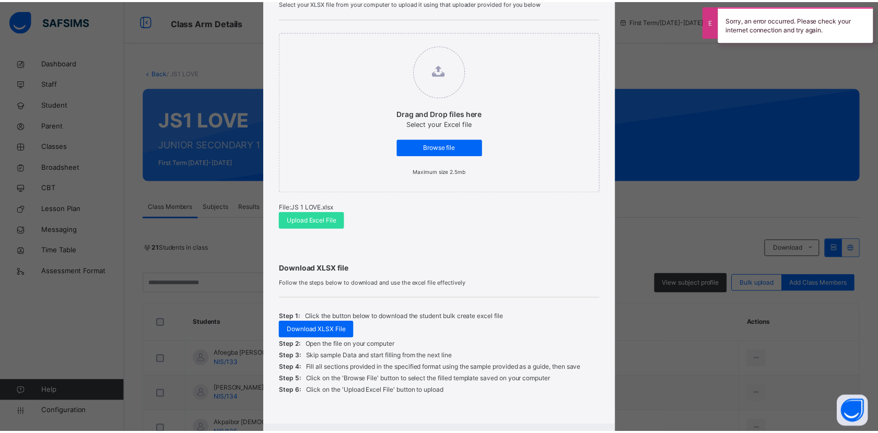
scroll to position [158, 0]
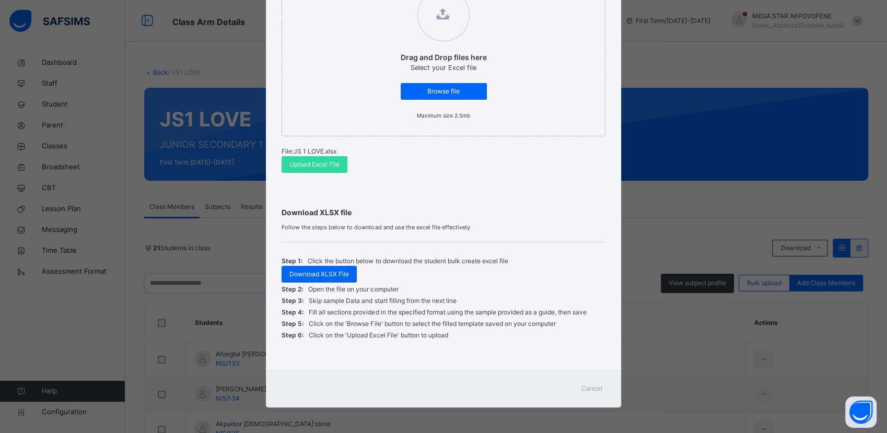
click at [594, 391] on span "Cancel" at bounding box center [591, 388] width 21 height 9
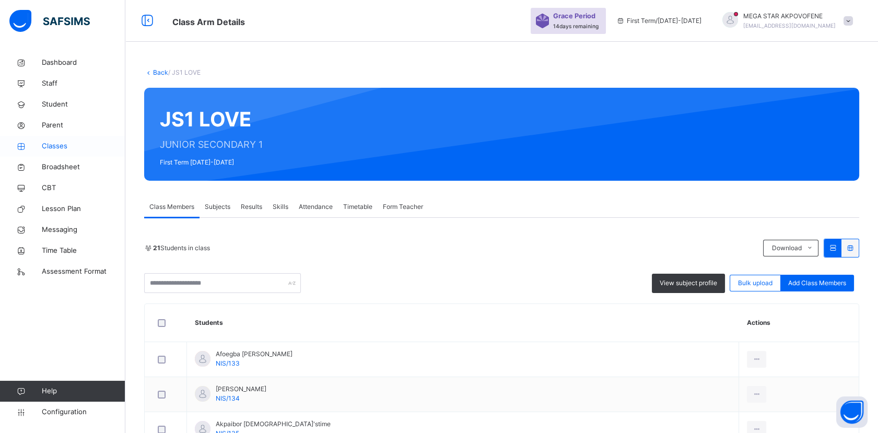
click at [60, 146] on span "Classes" at bounding box center [84, 146] width 84 height 10
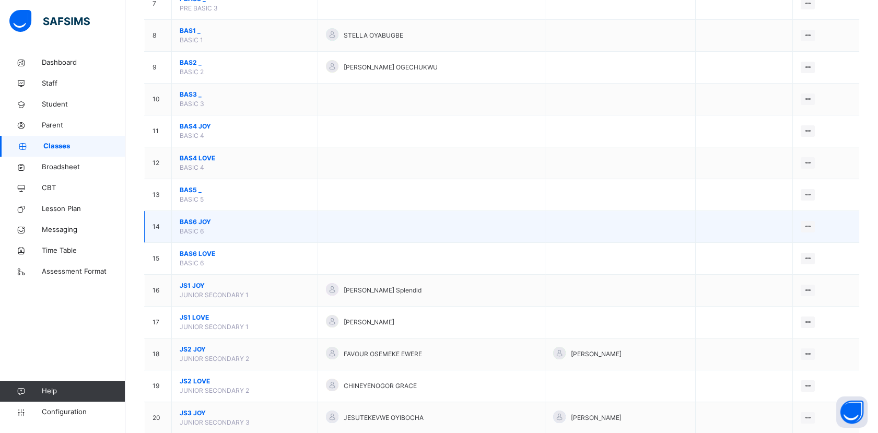
scroll to position [348, 0]
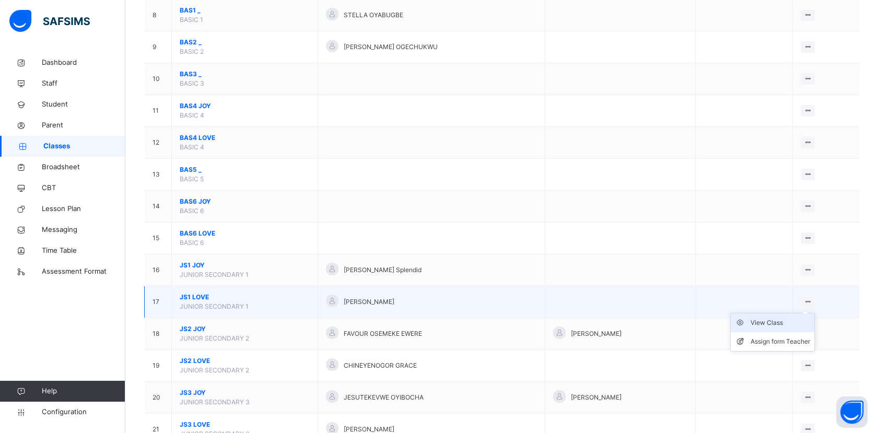
click at [799, 320] on div "View Class" at bounding box center [780, 322] width 60 height 10
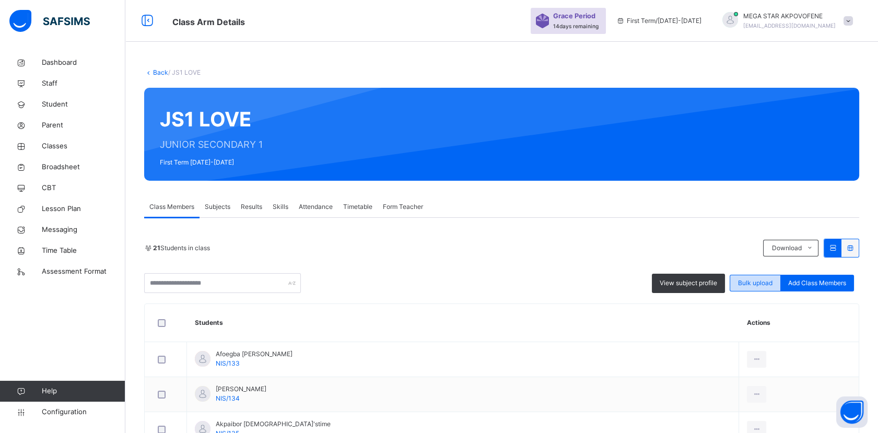
click at [771, 283] on span "Bulk upload" at bounding box center [755, 282] width 34 height 9
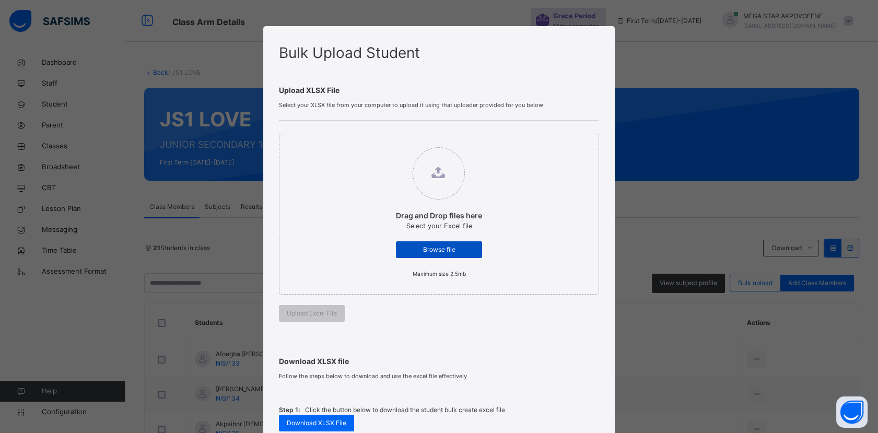
click at [463, 247] on span "Browse file" at bounding box center [439, 249] width 70 height 9
click at [385, 142] on input "Drag and Drop files here Select your Excel file Browse file Maximum size 2.5mb" at bounding box center [385, 142] width 0 height 0
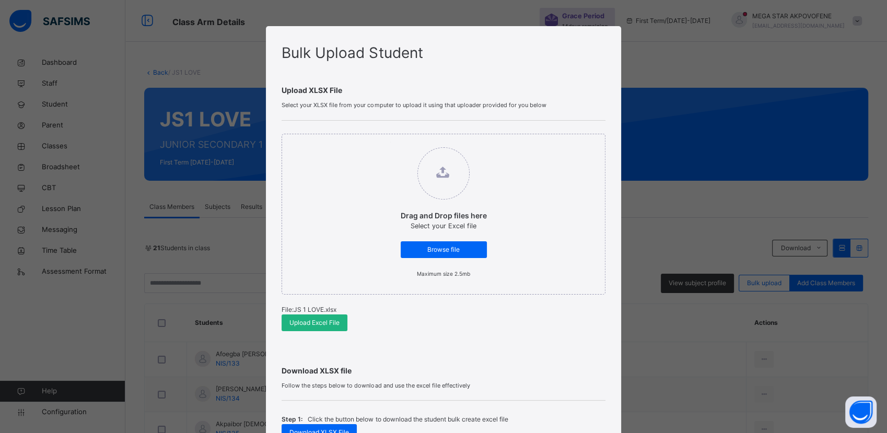
click at [310, 324] on span "Upload Excel File" at bounding box center [314, 322] width 50 height 9
click at [465, 251] on span "Browse file" at bounding box center [443, 249] width 70 height 9
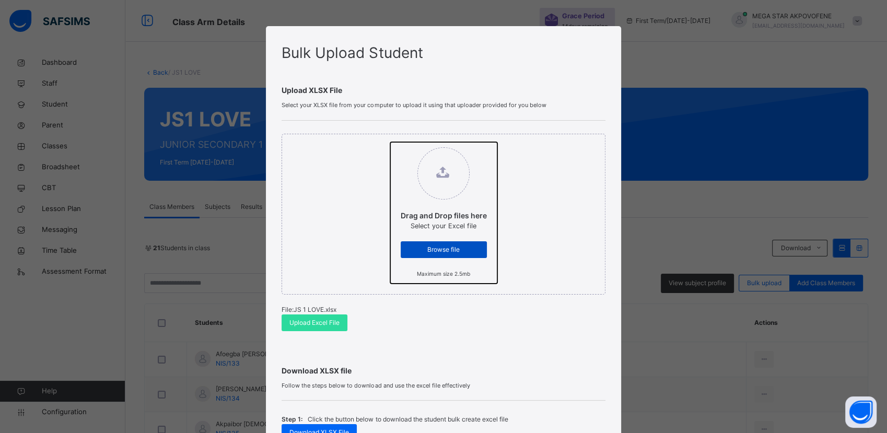
click at [390, 142] on input "Drag and Drop files here Select your Excel file Browse file Maximum size 2.5mb" at bounding box center [390, 142] width 0 height 0
type input "**********"
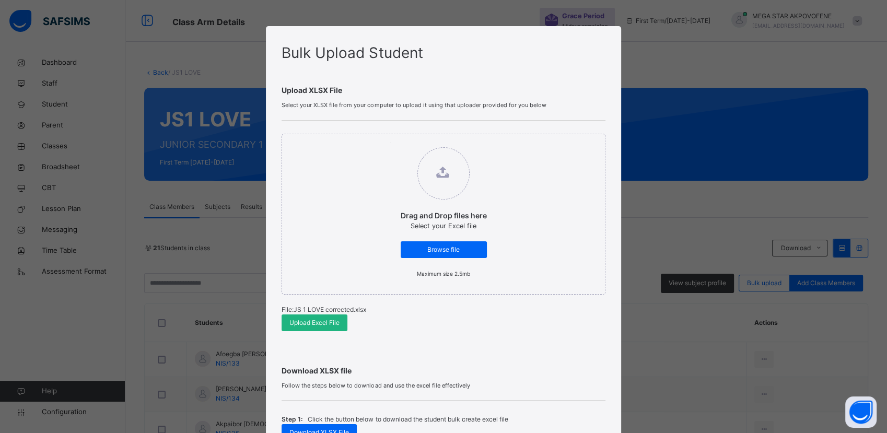
click at [317, 325] on span "Upload Excel File" at bounding box center [314, 322] width 50 height 9
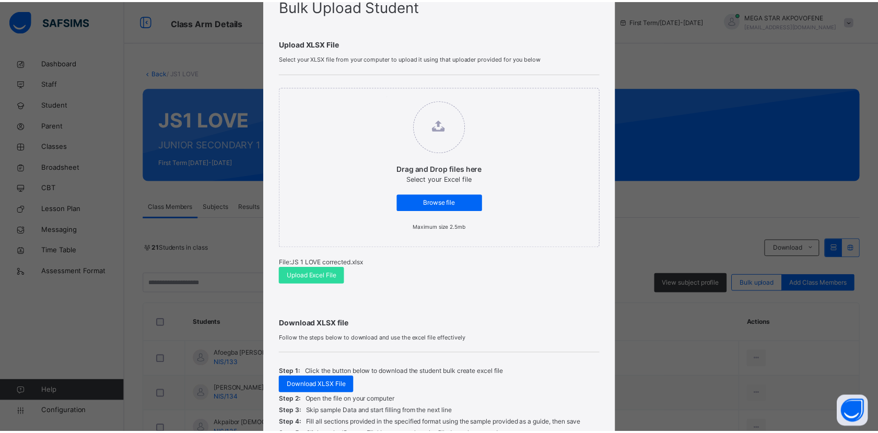
scroll to position [158, 0]
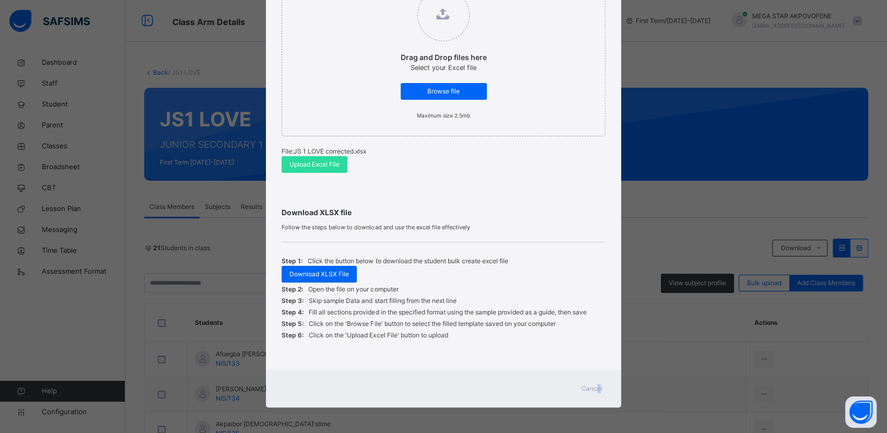
click at [596, 391] on span "Cancel" at bounding box center [591, 388] width 21 height 9
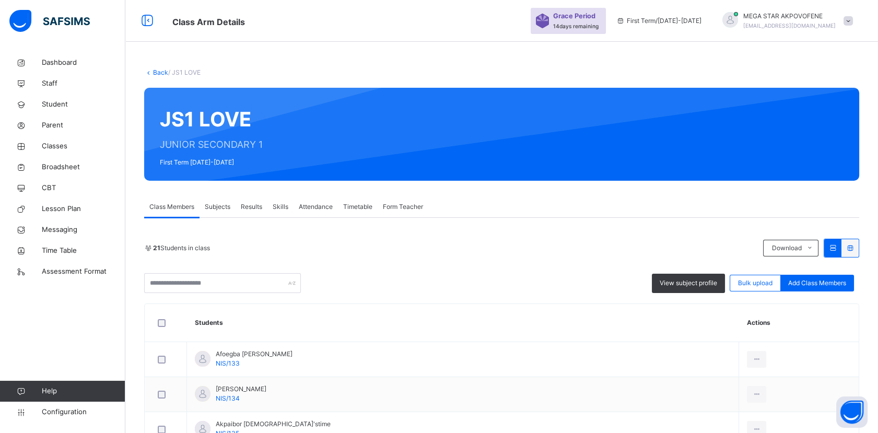
click at [159, 71] on link "Back" at bounding box center [160, 72] width 15 height 8
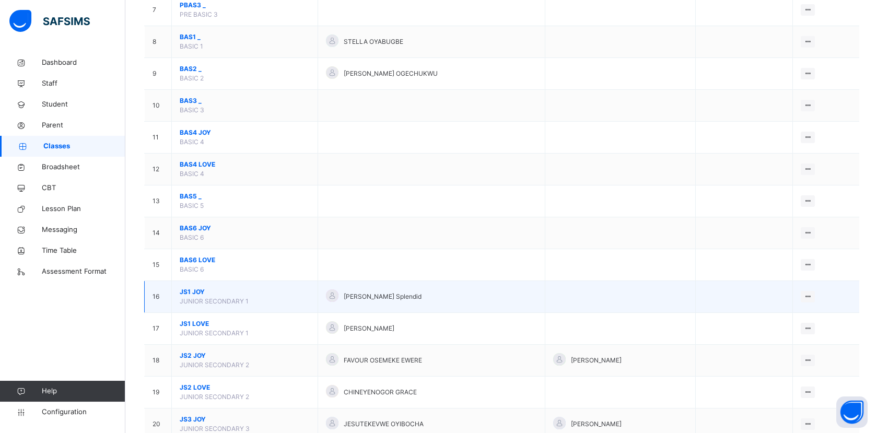
scroll to position [348, 0]
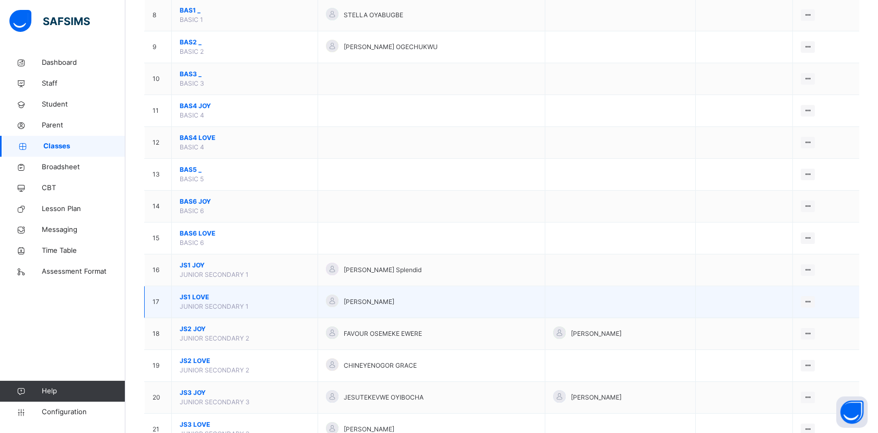
click at [194, 295] on span "JS1 LOVE" at bounding box center [245, 296] width 130 height 9
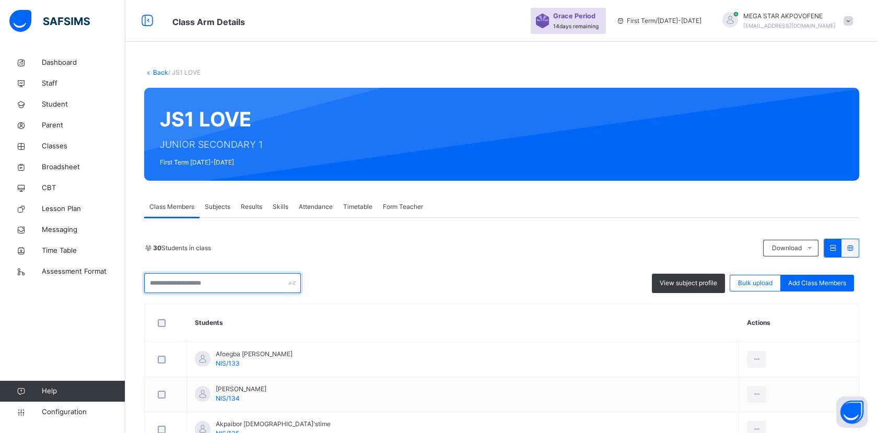
click at [244, 281] on input "text" at bounding box center [222, 283] width 157 height 20
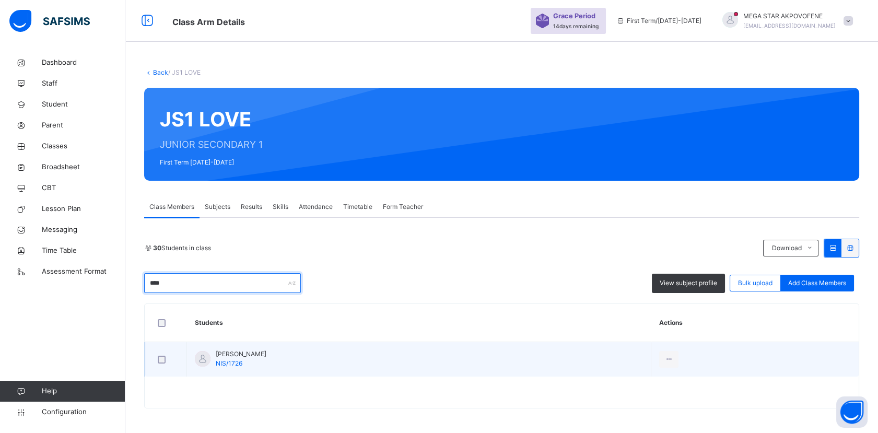
type input "****"
click at [221, 354] on span "[PERSON_NAME]" at bounding box center [241, 353] width 51 height 9
click at [207, 361] on div at bounding box center [203, 359] width 16 height 16
click at [270, 347] on td "Chukuma Enoch Ezeudo Ederomo NIS/1726" at bounding box center [419, 359] width 464 height 35
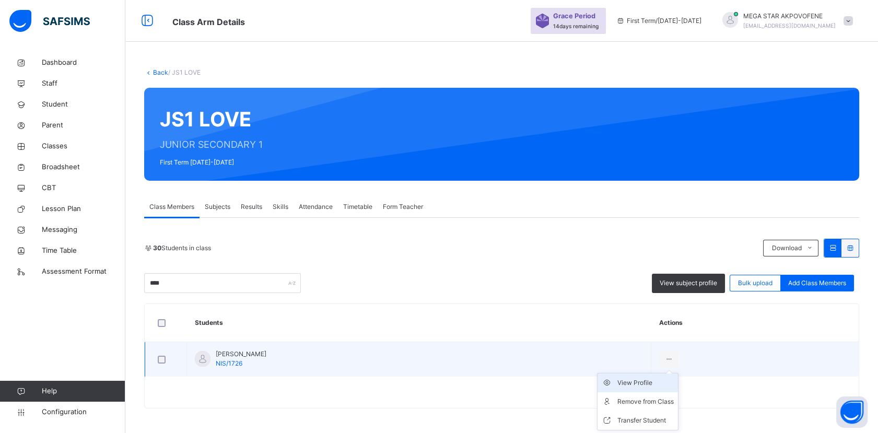
click at [674, 383] on div "View Profile" at bounding box center [645, 382] width 56 height 10
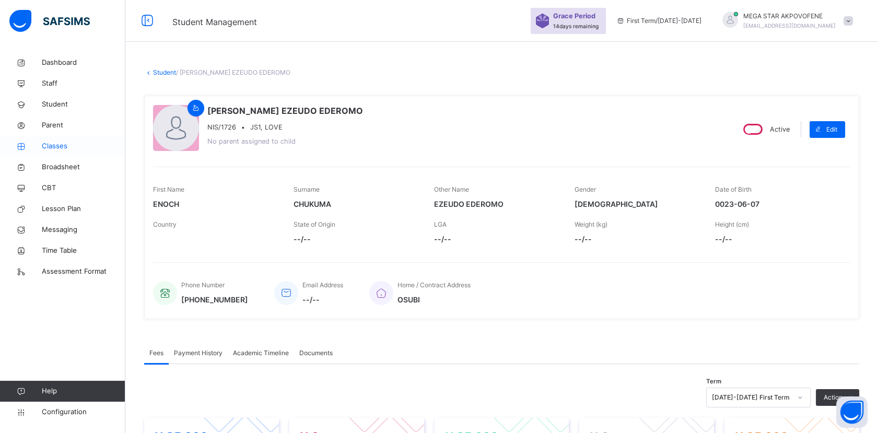
click at [52, 146] on span "Classes" at bounding box center [84, 146] width 84 height 10
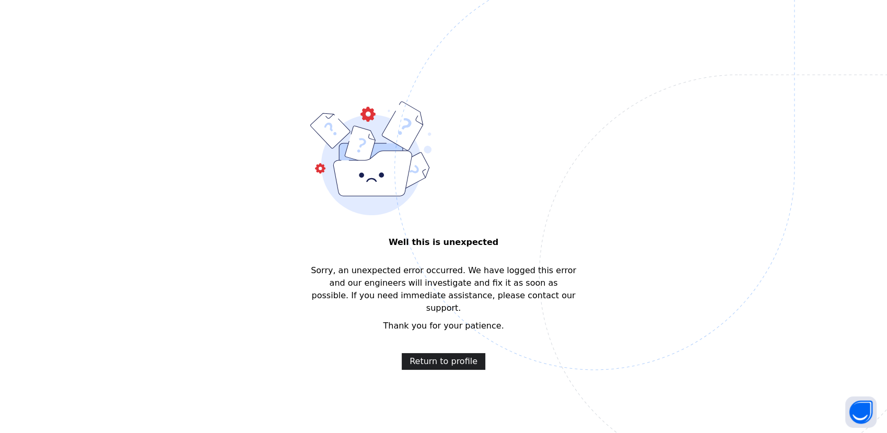
click at [433, 355] on span "Return to profile" at bounding box center [443, 361] width 68 height 13
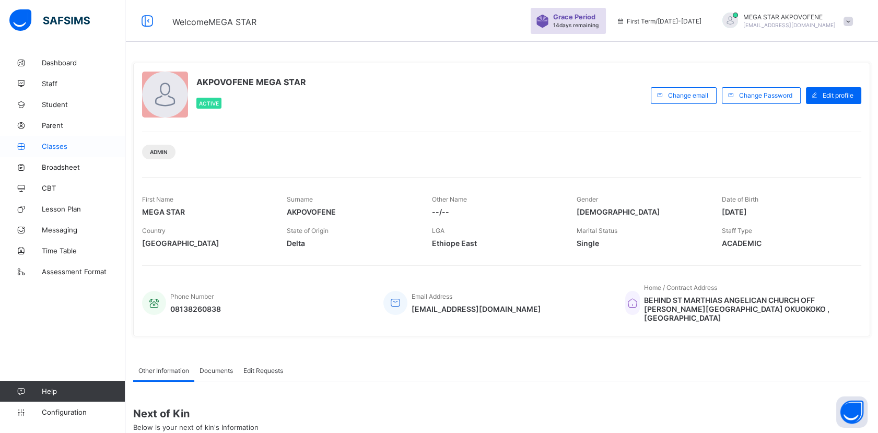
drag, startPoint x: 0, startPoint y: 0, endPoint x: 68, endPoint y: 141, distance: 156.9
click at [68, 142] on span "Classes" at bounding box center [84, 146] width 84 height 8
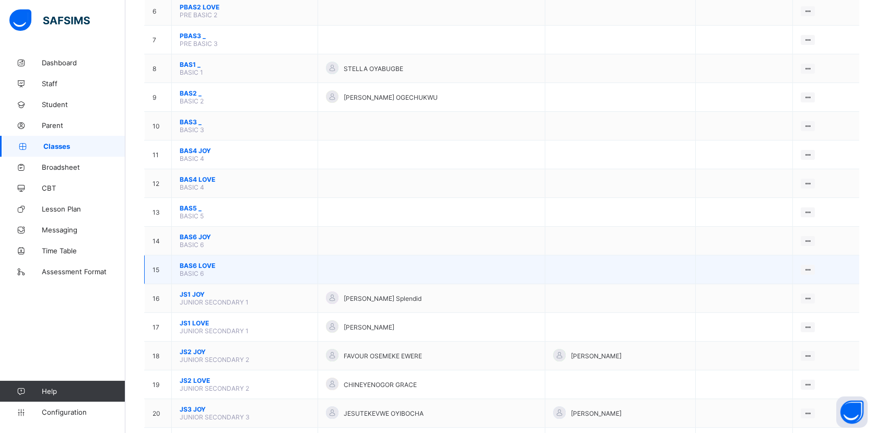
scroll to position [290, 0]
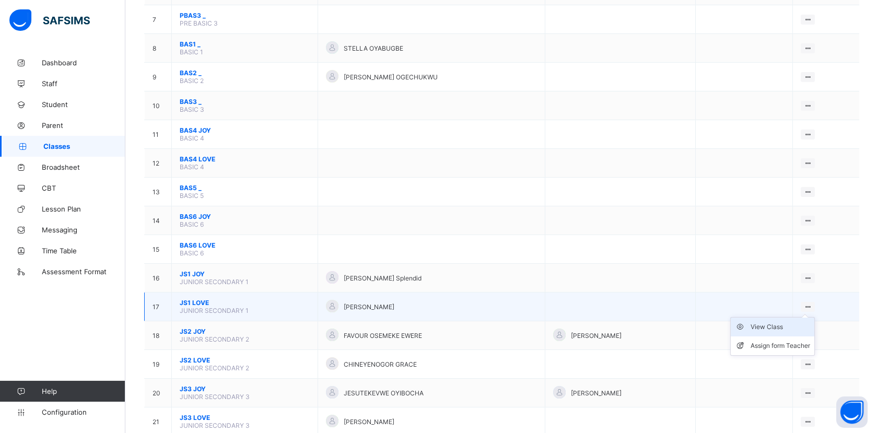
click at [792, 322] on div "View Class" at bounding box center [780, 327] width 60 height 10
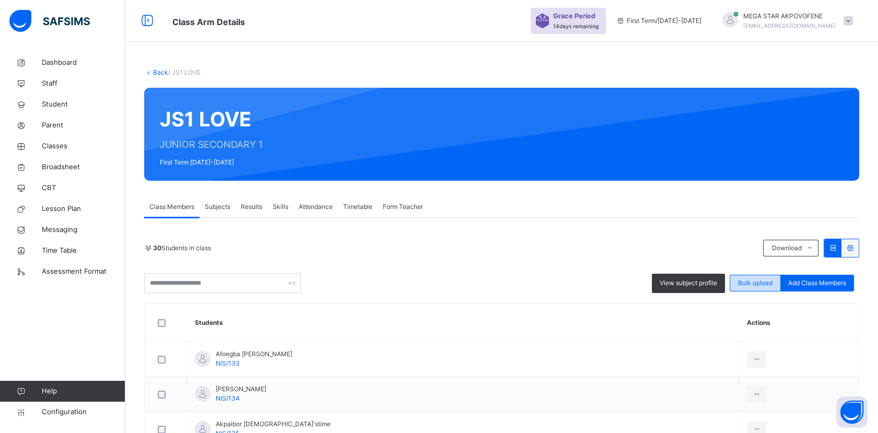
click at [772, 286] on span "Bulk upload" at bounding box center [755, 282] width 34 height 9
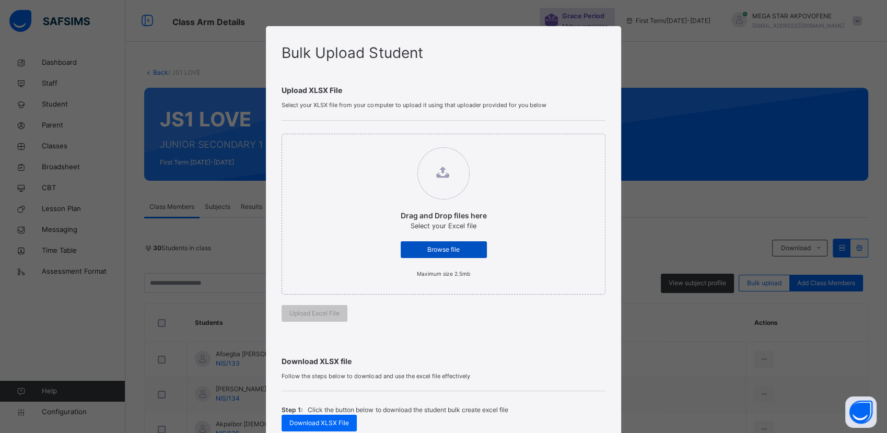
click at [458, 243] on div "Browse file" at bounding box center [443, 249] width 86 height 17
click at [390, 142] on input "Drag and Drop files here Select your Excel file Browse file Maximum size 2.5mb" at bounding box center [390, 142] width 0 height 0
type input "**********"
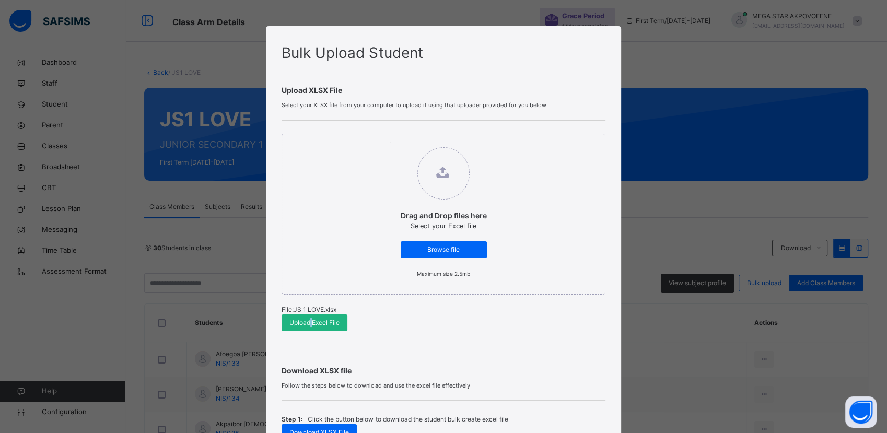
click at [309, 325] on span "Upload Excel File" at bounding box center [314, 322] width 50 height 9
click at [325, 324] on span "Upload Excel File" at bounding box center [314, 322] width 50 height 9
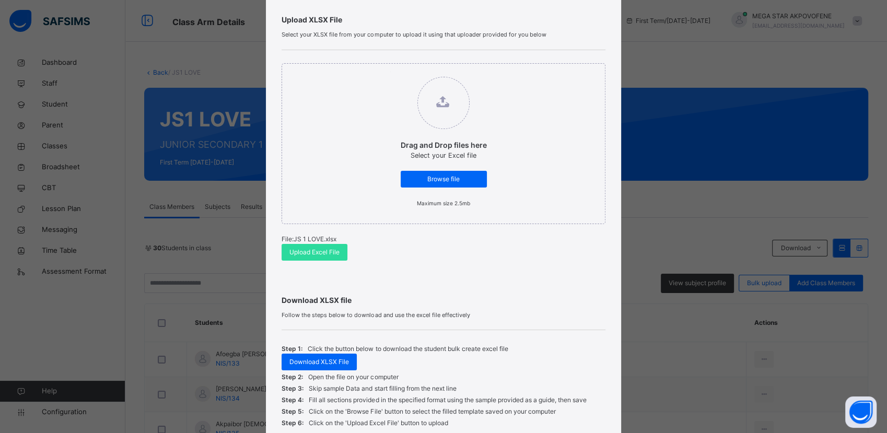
scroll to position [42, 0]
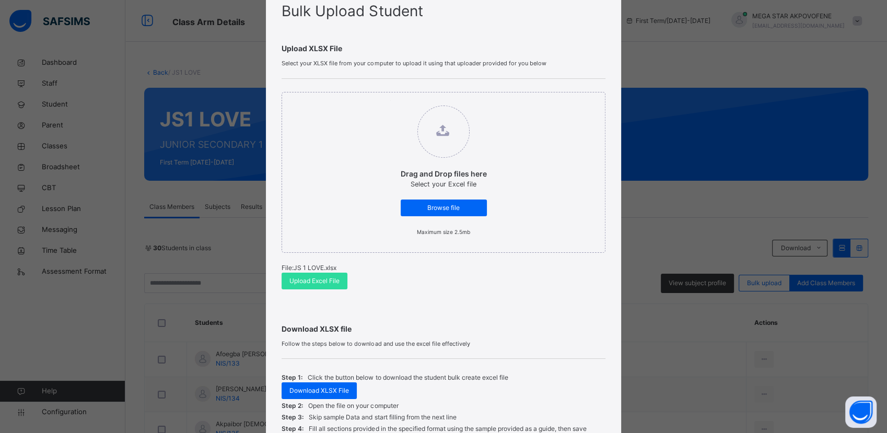
click at [234, 246] on div "Bulk Upload Student Upload XLSX File Select your XLSX file from your computer t…" at bounding box center [443, 216] width 887 height 433
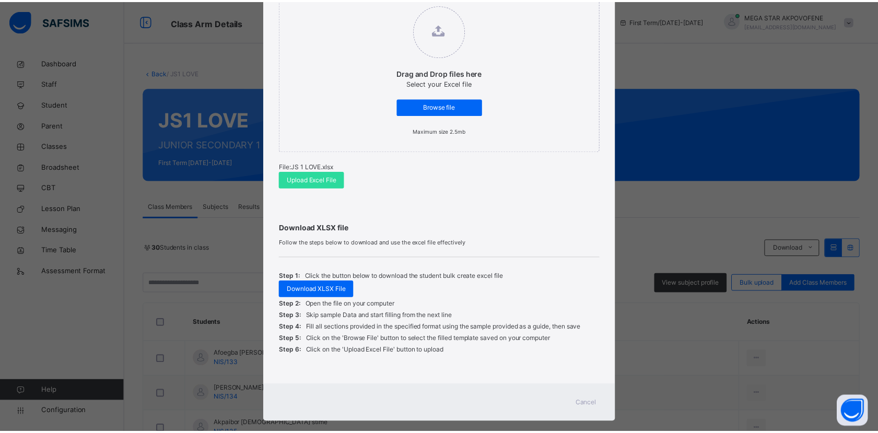
scroll to position [158, 0]
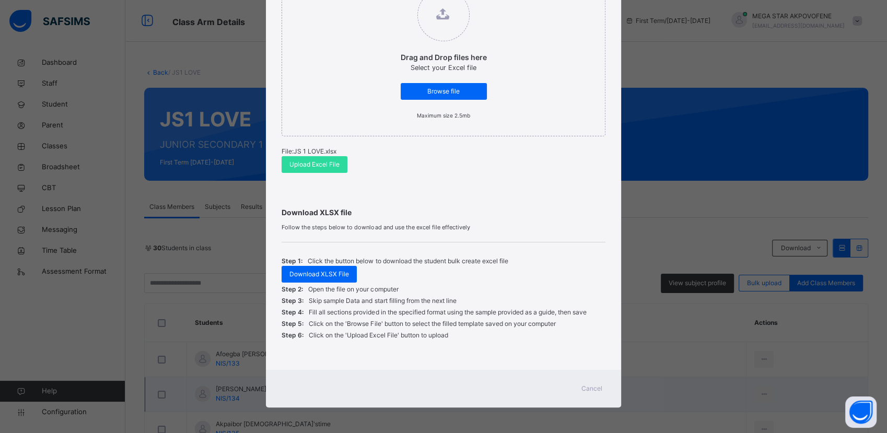
click at [597, 392] on span "Cancel" at bounding box center [591, 388] width 21 height 9
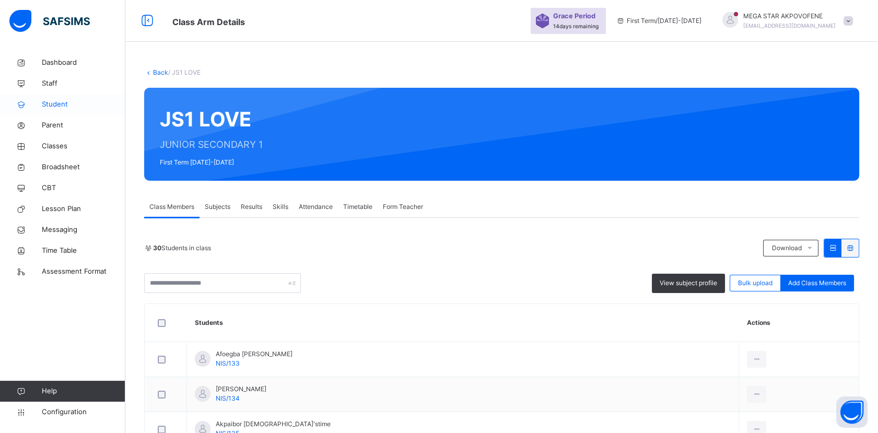
click at [53, 107] on span "Student" at bounding box center [84, 104] width 84 height 10
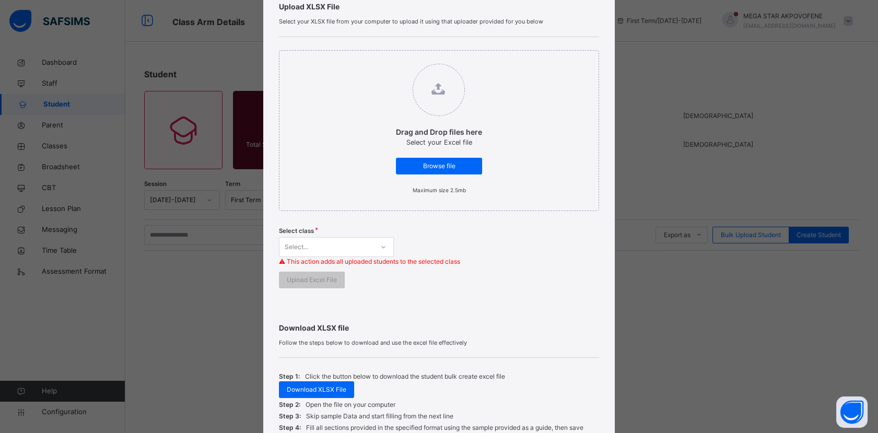
scroll to position [210, 0]
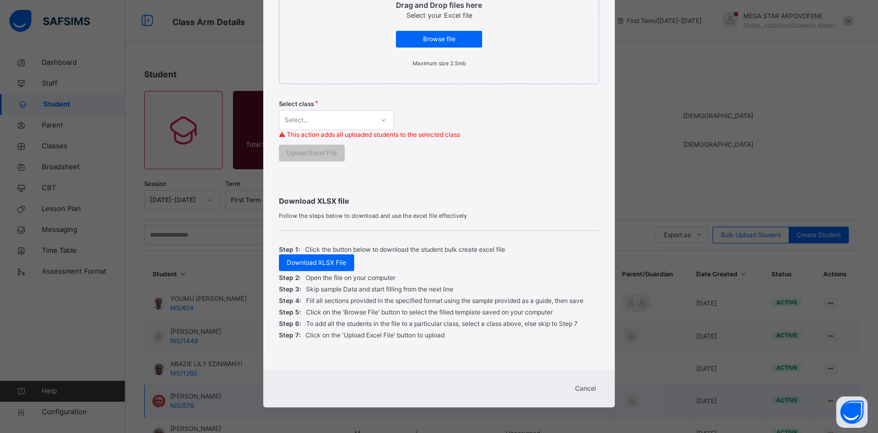
click at [585, 386] on span "Cancel" at bounding box center [585, 388] width 21 height 9
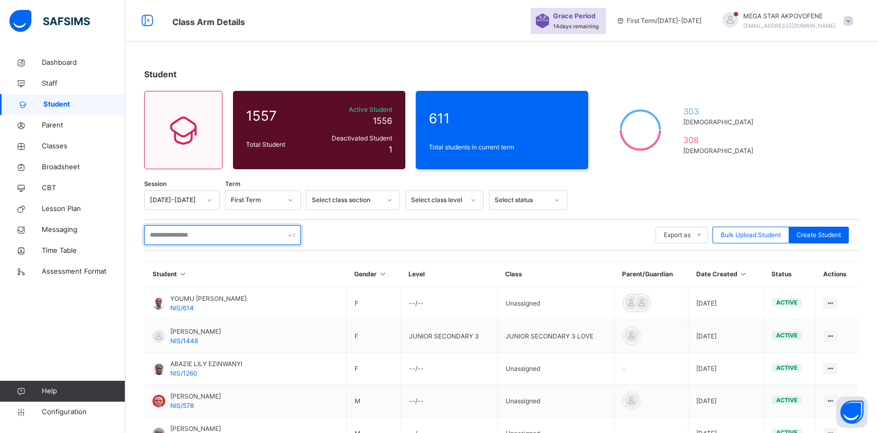
click at [199, 235] on input "text" at bounding box center [222, 235] width 157 height 20
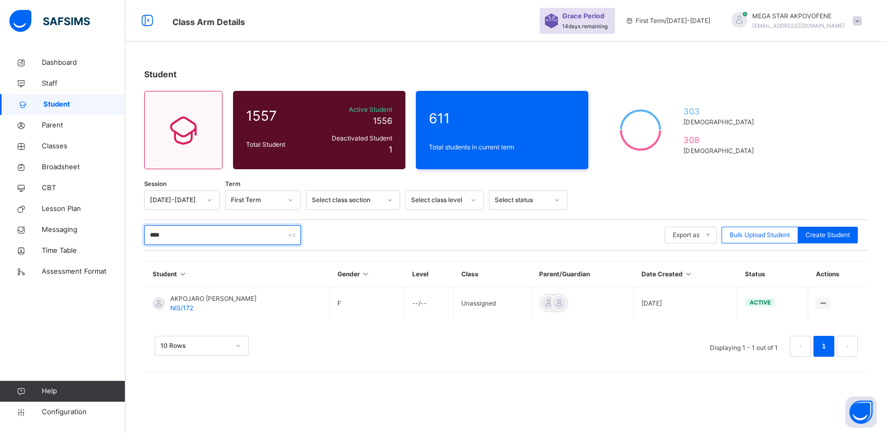
type input "****"
click at [67, 147] on span "Classes" at bounding box center [84, 146] width 84 height 10
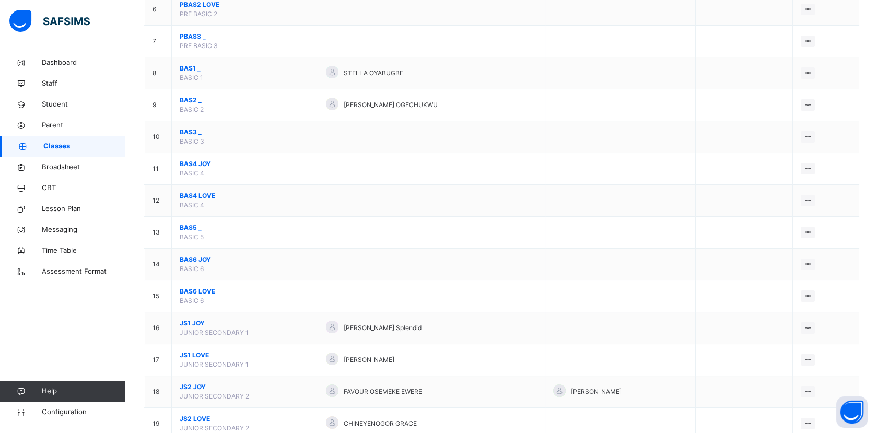
scroll to position [348, 0]
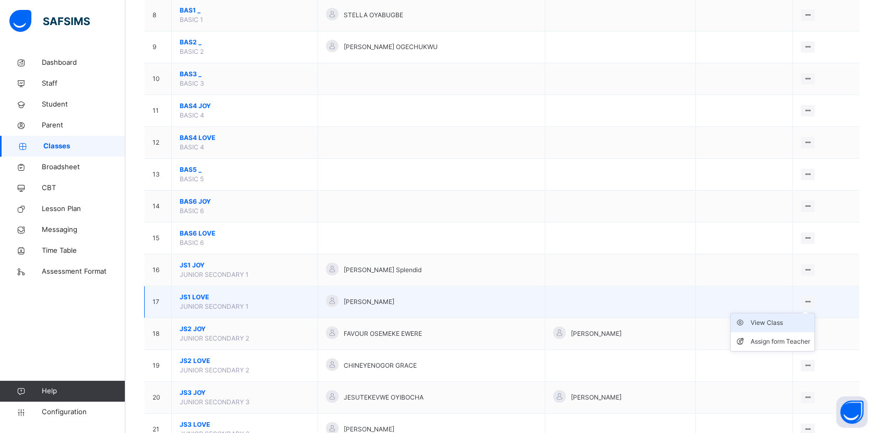
click at [794, 320] on div "View Class" at bounding box center [780, 322] width 60 height 10
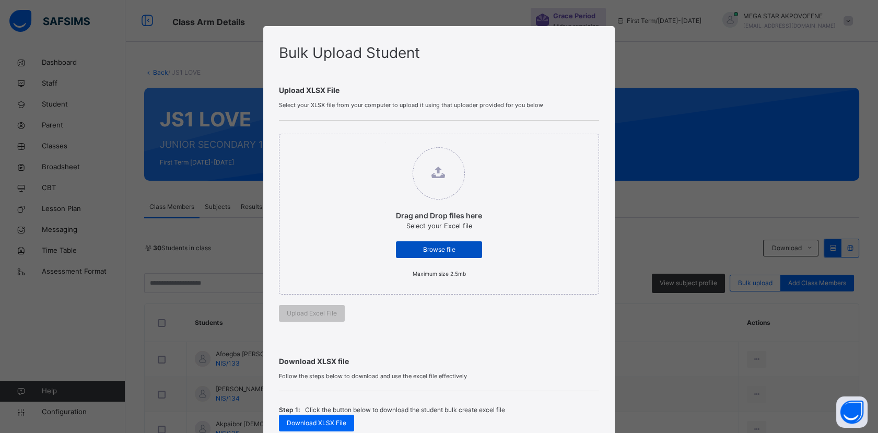
click at [447, 246] on span "Browse file" at bounding box center [439, 249] width 70 height 9
click at [385, 142] on input "Drag and Drop files here Select your Excel file Browse file Maximum size 2.5mb" at bounding box center [385, 142] width 0 height 0
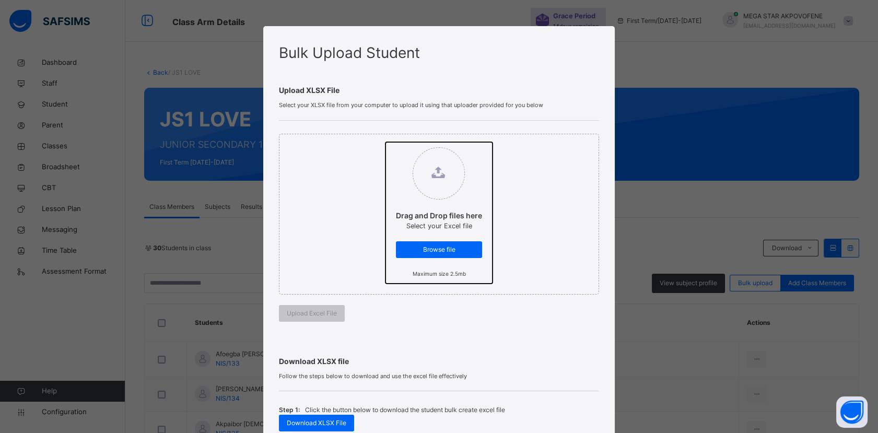
type input "**********"
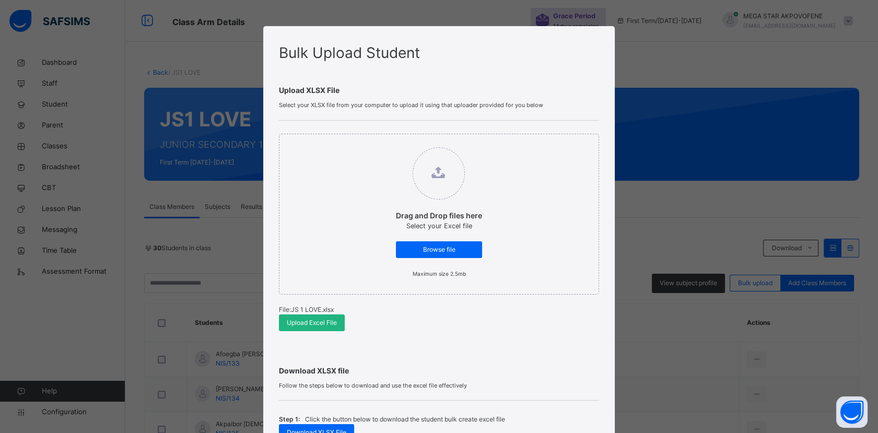
click at [306, 322] on span "Upload Excel File" at bounding box center [312, 322] width 50 height 9
drag, startPoint x: 306, startPoint y: 322, endPoint x: 290, endPoint y: 323, distance: 16.2
click at [290, 323] on span "Upload Excel File" at bounding box center [312, 322] width 50 height 9
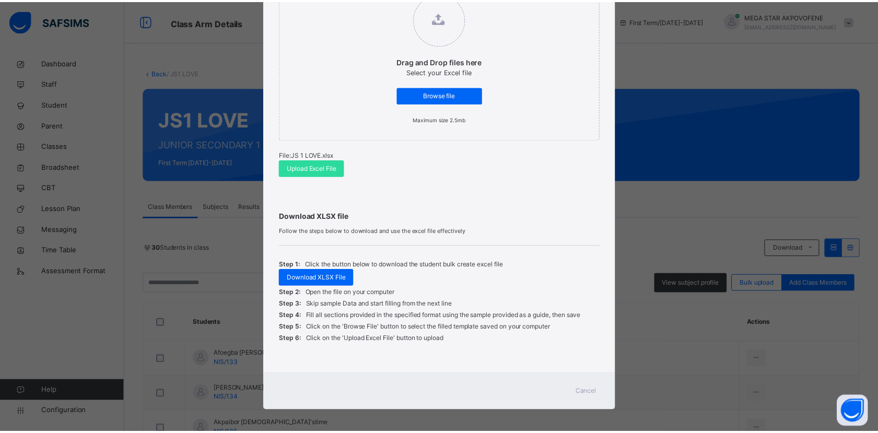
scroll to position [158, 0]
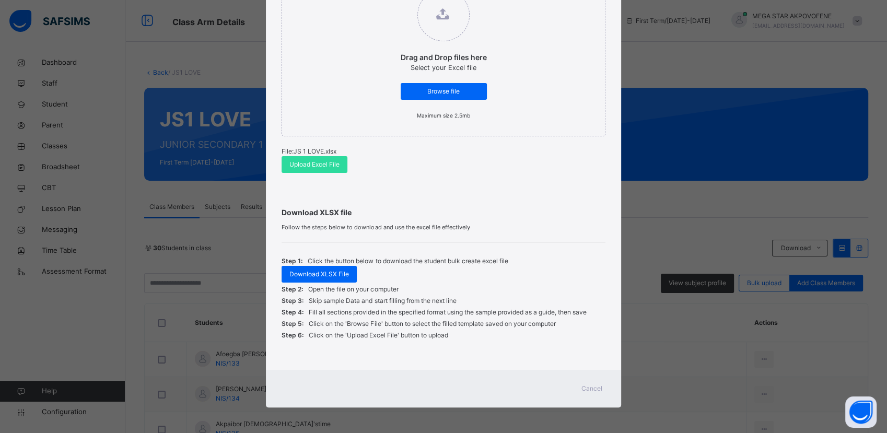
click at [596, 387] on span "Cancel" at bounding box center [591, 388] width 21 height 9
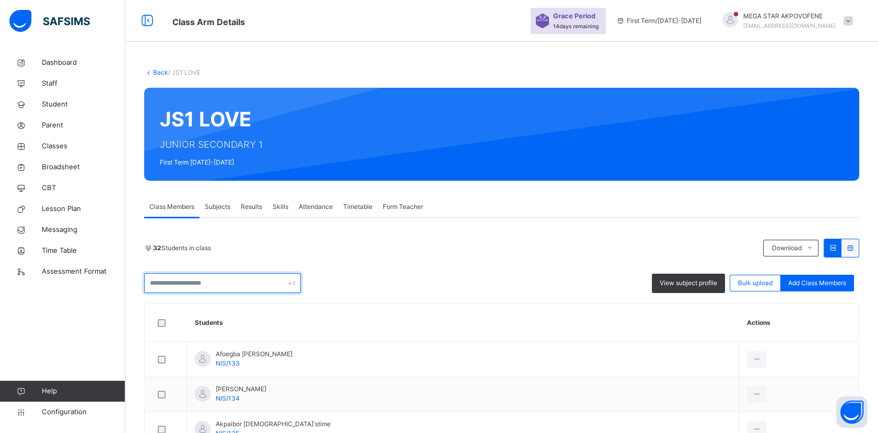
click at [224, 284] on input "text" at bounding box center [222, 283] width 157 height 20
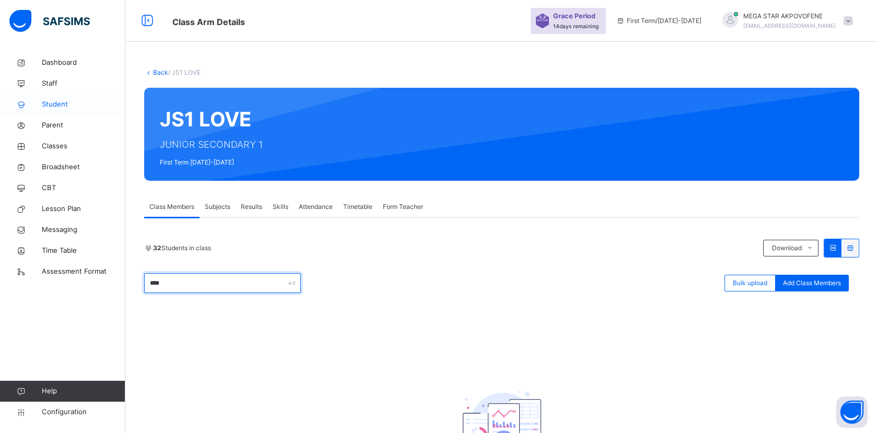
type input "****"
click at [54, 104] on span "Student" at bounding box center [84, 104] width 84 height 10
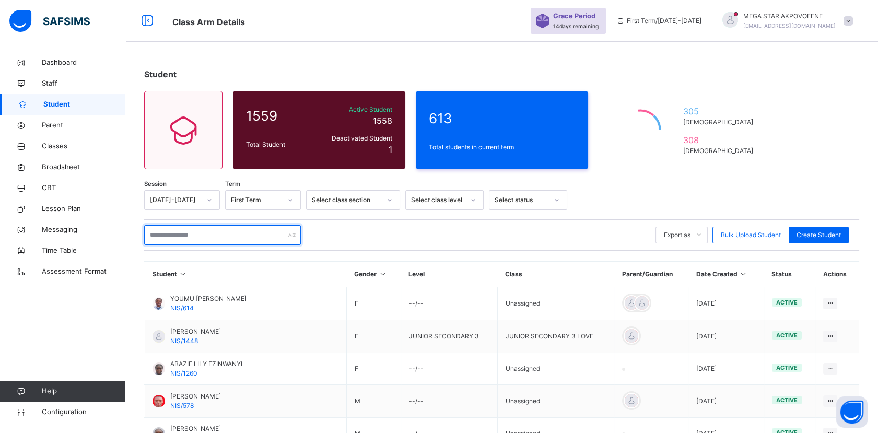
click at [189, 236] on input "text" at bounding box center [222, 235] width 157 height 20
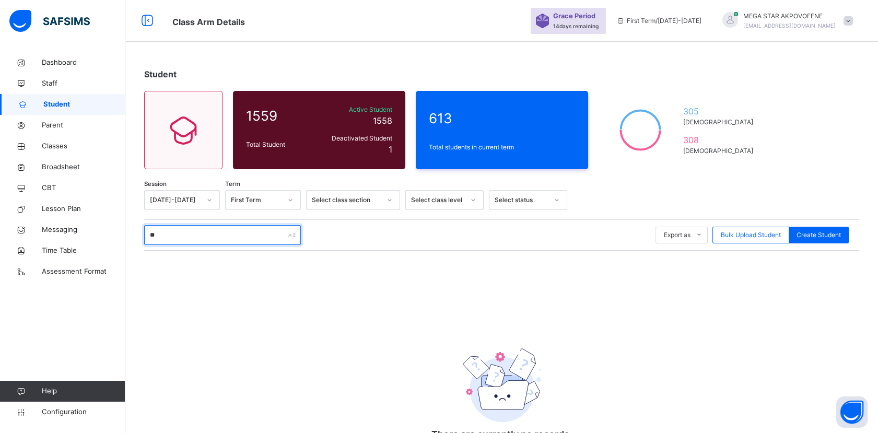
type input "*"
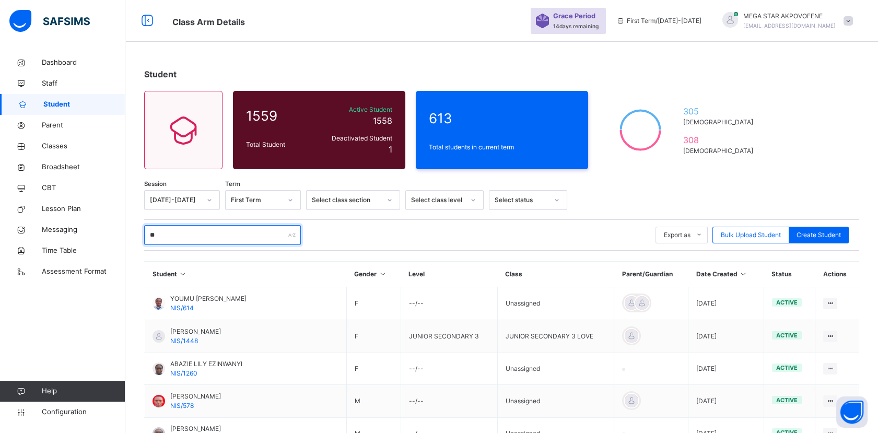
type input "*"
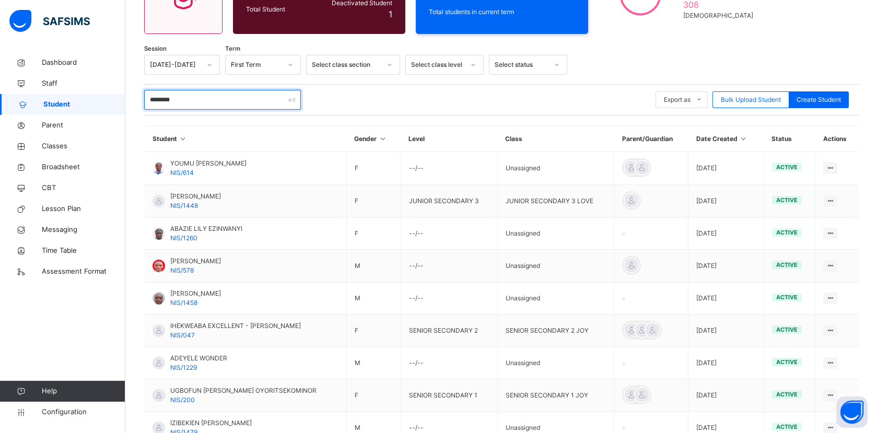
scroll to position [116, 0]
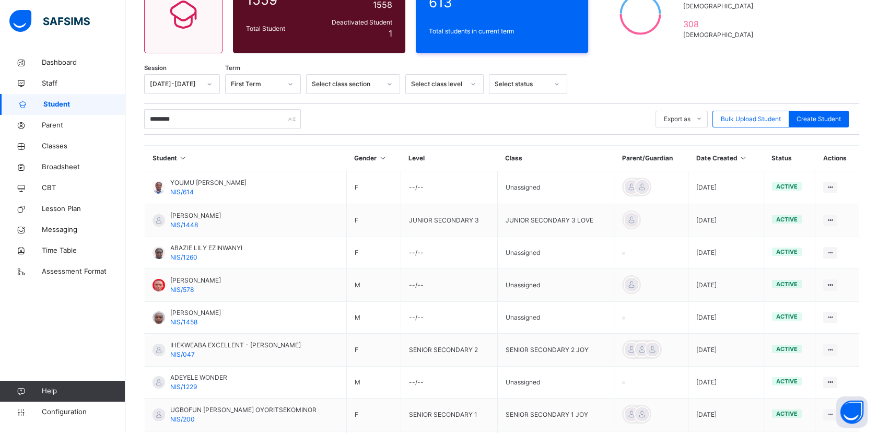
click at [48, 98] on link "Student" at bounding box center [62, 104] width 125 height 21
drag, startPoint x: 192, startPoint y: 121, endPoint x: 134, endPoint y: 119, distance: 58.5
click at [134, 119] on div "Student 1559 Total Student Active Student 1558 Deactivated Student 1 613 Total …" at bounding box center [501, 247] width 752 height 622
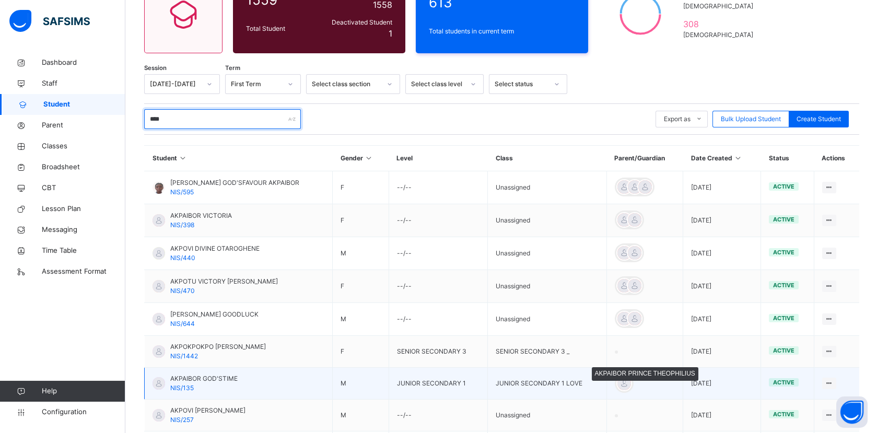
type input "****"
click at [631, 381] on div at bounding box center [624, 383] width 16 height 16
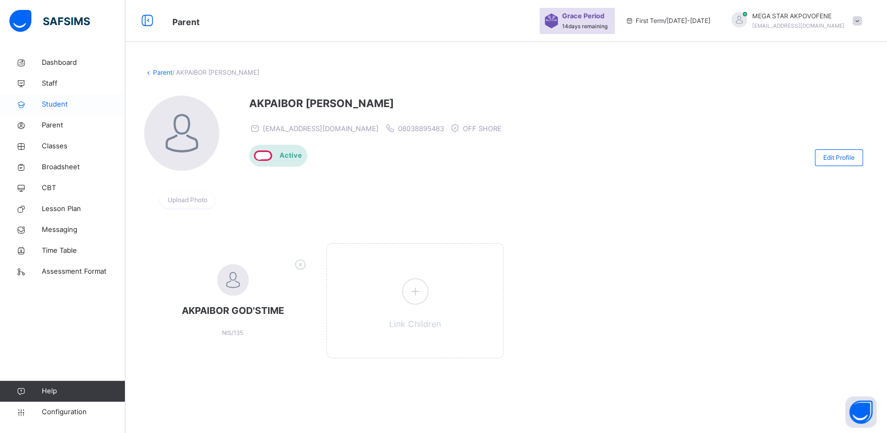
click at [50, 104] on span "Student" at bounding box center [84, 104] width 84 height 10
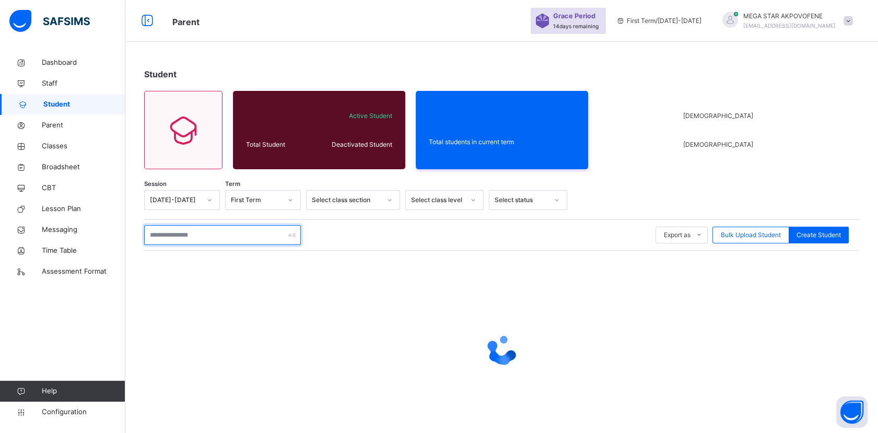
click at [233, 237] on input "text" at bounding box center [222, 235] width 157 height 20
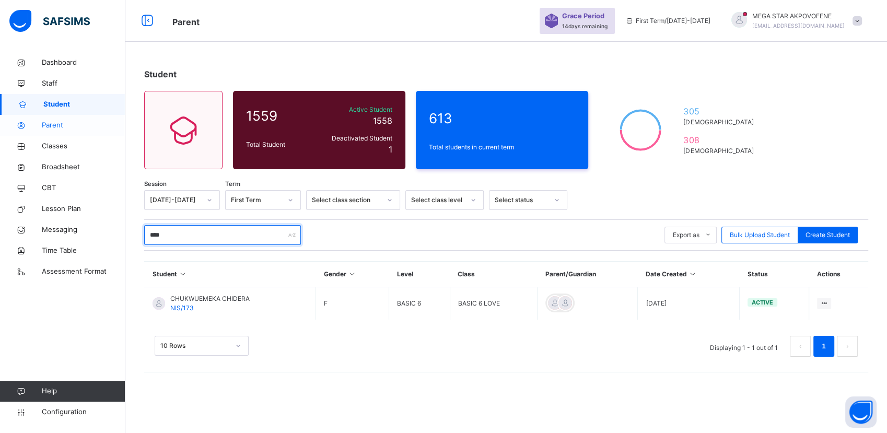
type input "****"
click at [51, 127] on span "Parent" at bounding box center [84, 125] width 84 height 10
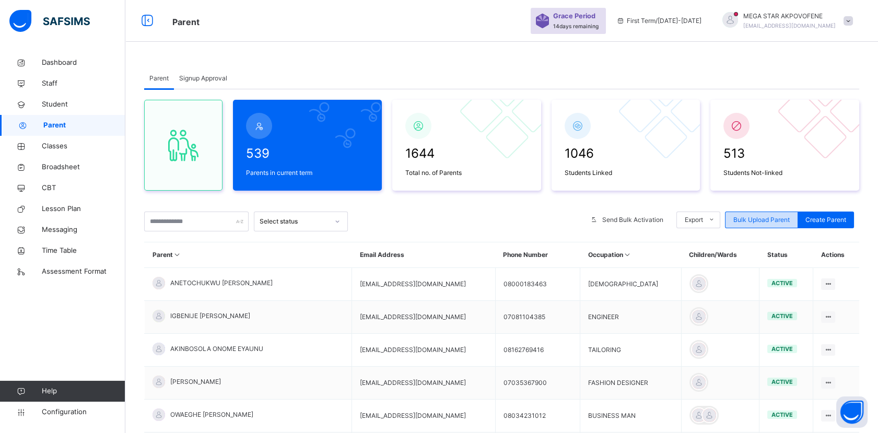
click at [775, 218] on span "Bulk Upload Parent" at bounding box center [761, 219] width 56 height 9
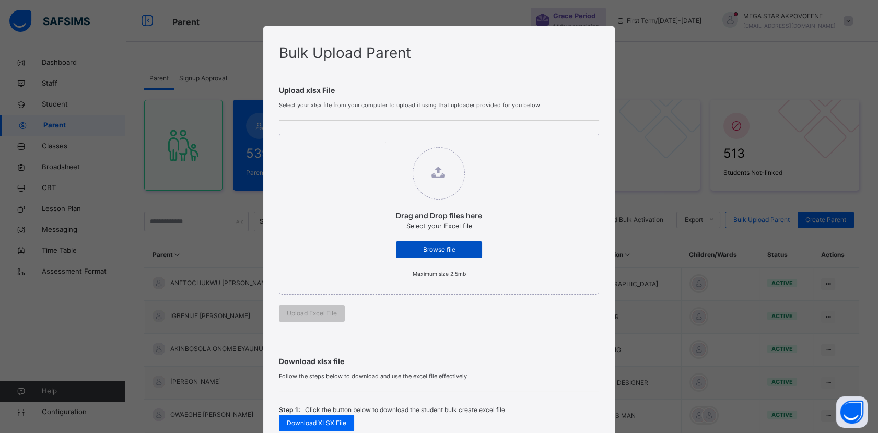
click at [435, 249] on span "Browse file" at bounding box center [439, 249] width 70 height 9
click at [385, 142] on input "Drag and Drop files here Select your Excel file Browse file Maximum size 2.5mb" at bounding box center [385, 142] width 0 height 0
type input "**********"
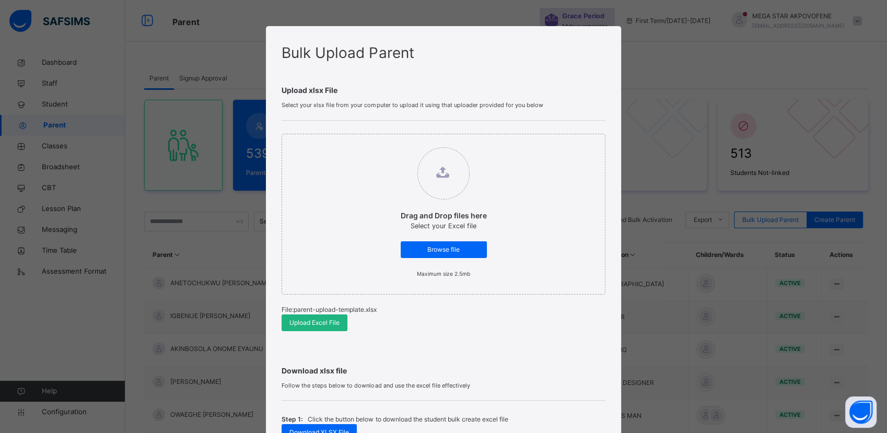
click at [303, 324] on span "Upload Excel File" at bounding box center [314, 322] width 50 height 9
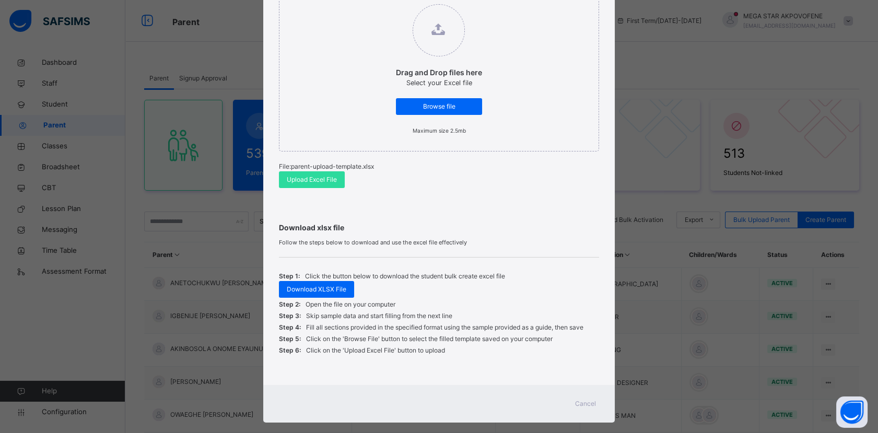
scroll to position [158, 0]
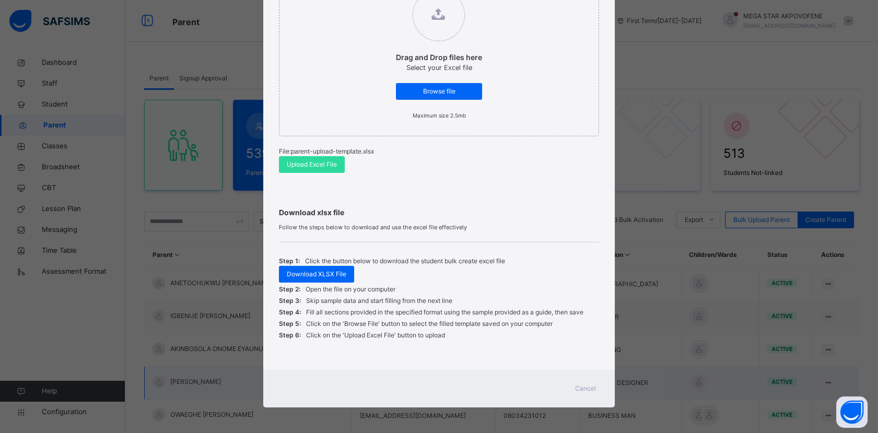
click at [582, 388] on span "Cancel" at bounding box center [585, 388] width 21 height 9
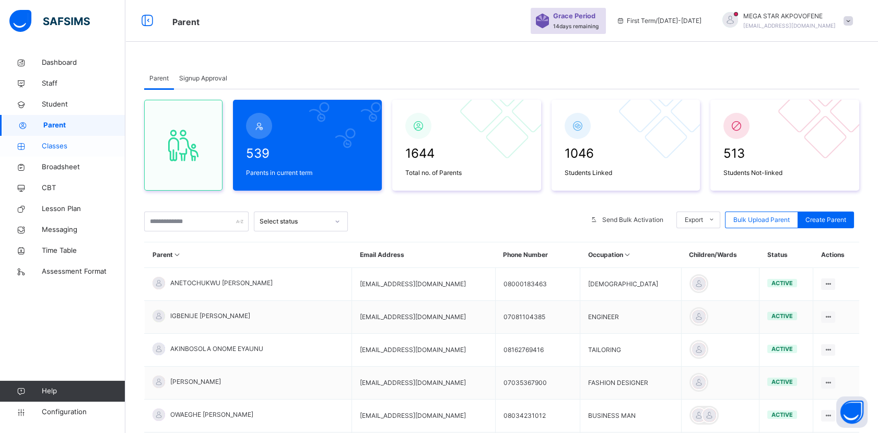
click at [54, 146] on span "Classes" at bounding box center [84, 146] width 84 height 10
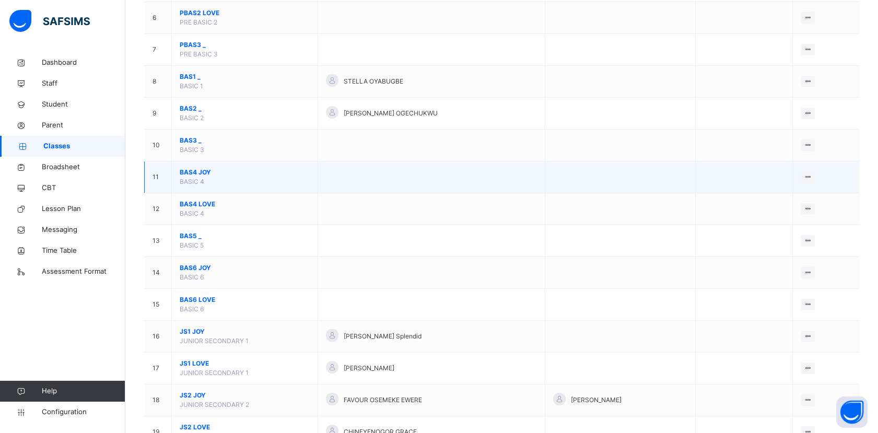
scroll to position [348, 0]
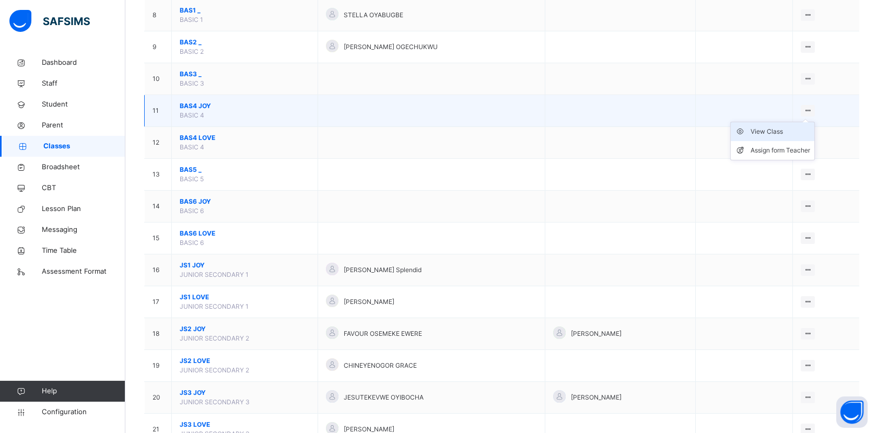
click at [785, 135] on div "View Class" at bounding box center [780, 131] width 60 height 10
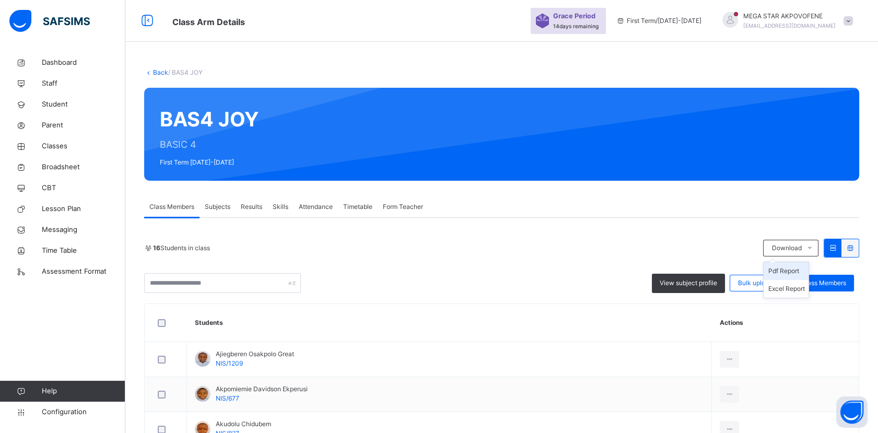
click at [789, 274] on li "Pdf Report" at bounding box center [785, 271] width 45 height 18
click at [156, 70] on link "Back" at bounding box center [160, 72] width 15 height 8
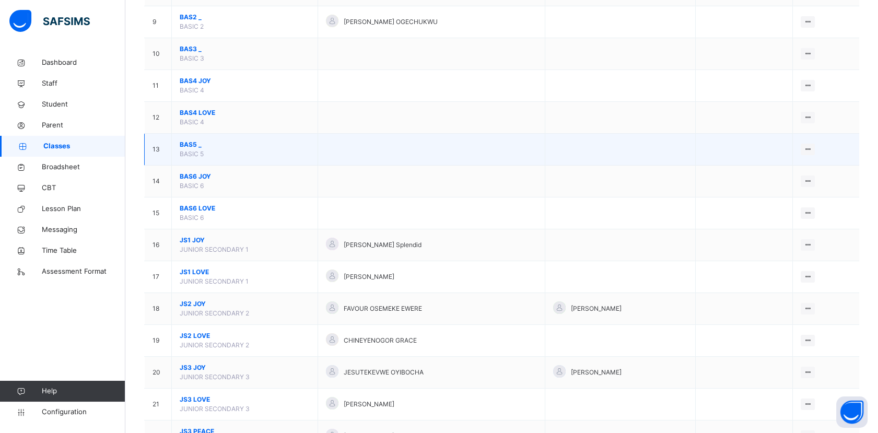
scroll to position [406, 0]
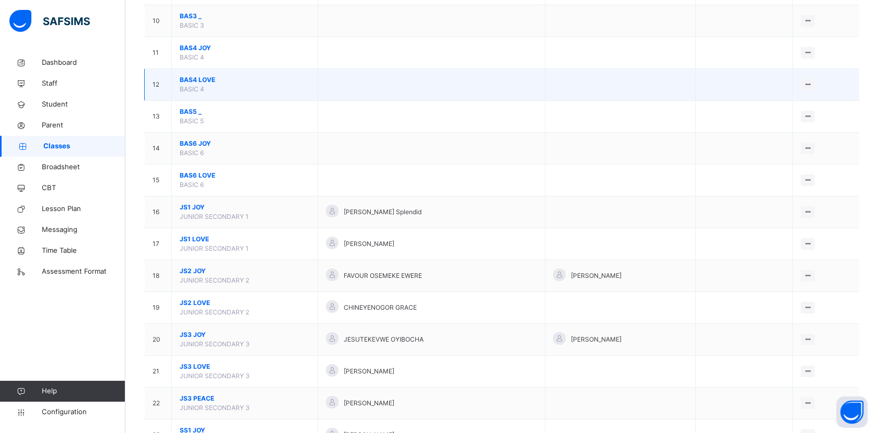
click at [193, 75] on span "BAS4 LOVE" at bounding box center [245, 79] width 130 height 9
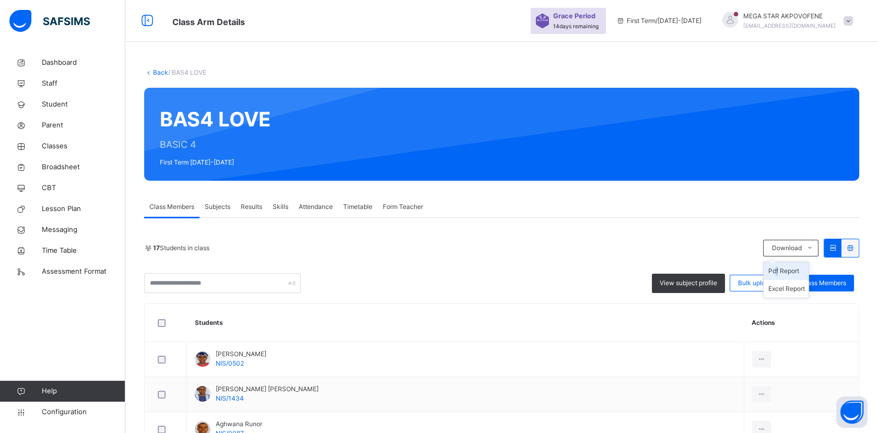
click at [785, 270] on li "Pdf Report" at bounding box center [785, 271] width 45 height 18
click at [56, 126] on span "Parent" at bounding box center [84, 125] width 84 height 10
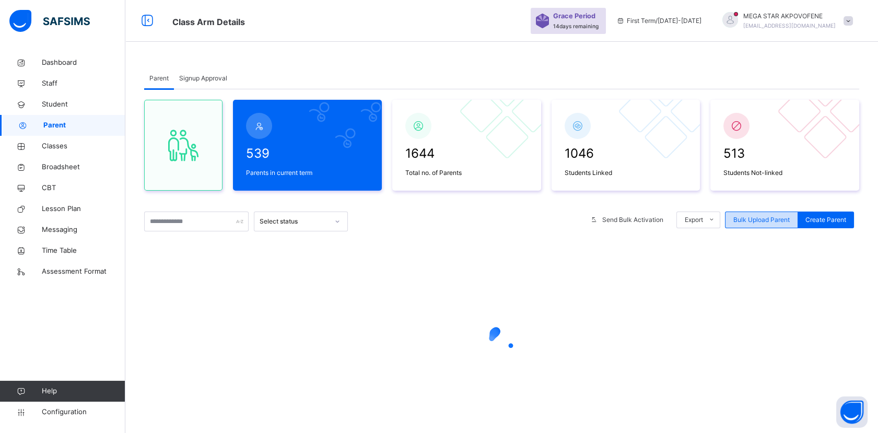
click at [757, 221] on span "Bulk Upload Parent" at bounding box center [761, 219] width 56 height 9
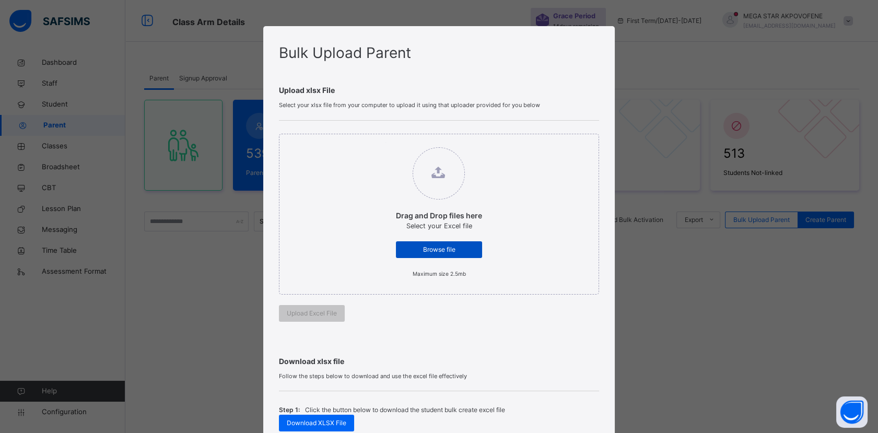
click at [442, 249] on span "Browse file" at bounding box center [439, 249] width 70 height 9
click at [385, 142] on input "Drag and Drop files here Select your Excel file Browse file Maximum size 2.5mb" at bounding box center [385, 142] width 0 height 0
type input "**********"
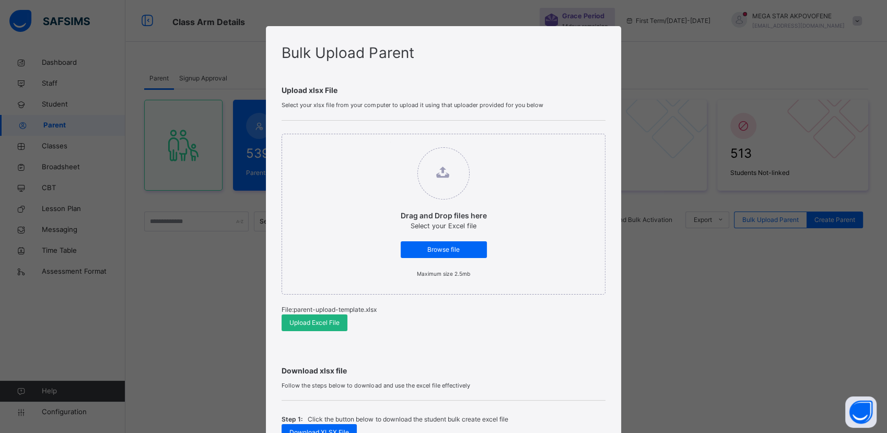
click at [336, 324] on span "Upload Excel File" at bounding box center [314, 322] width 50 height 9
